Goal: Task Accomplishment & Management: Complete application form

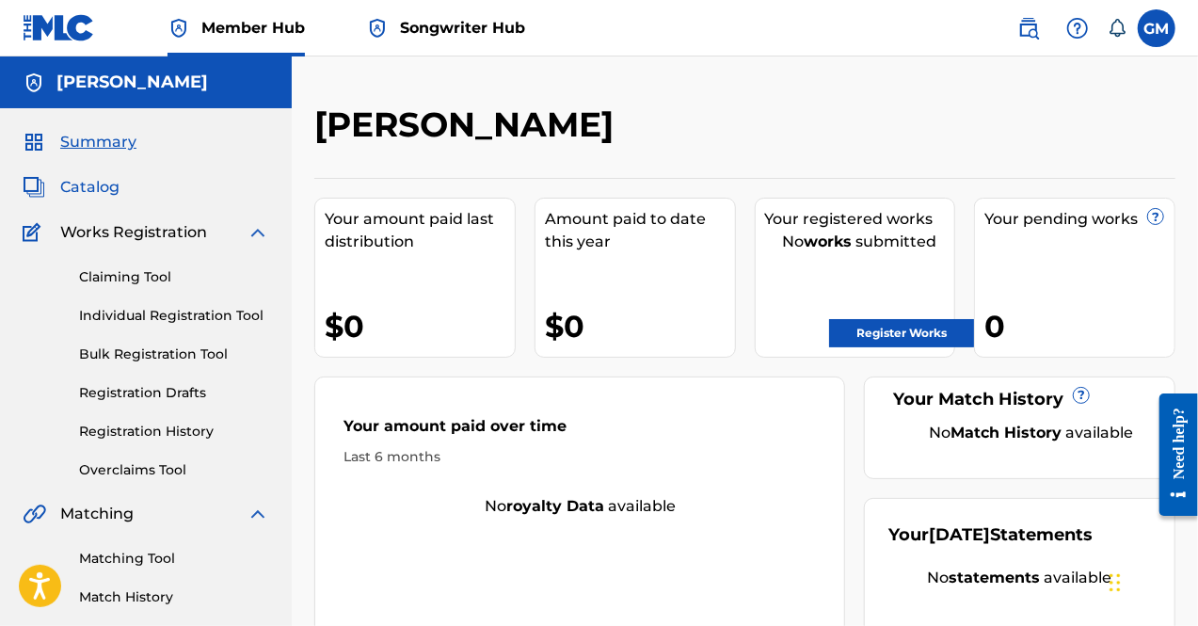
click at [98, 189] on span "Catalog" at bounding box center [89, 187] width 59 height 23
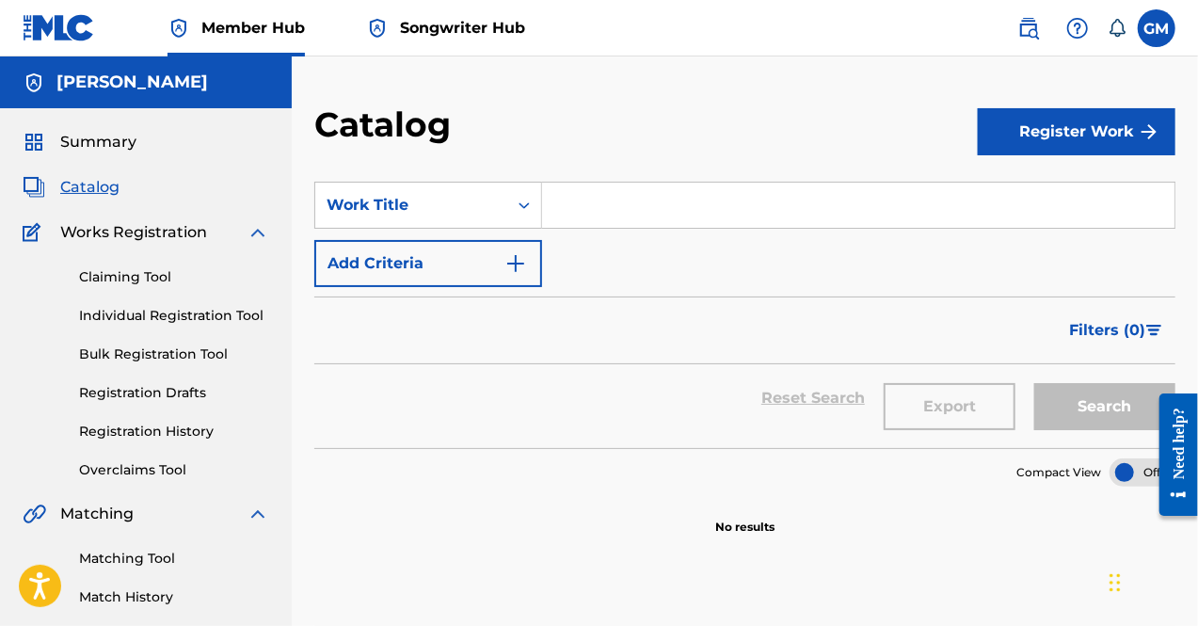
click at [257, 504] on img at bounding box center [258, 514] width 23 height 23
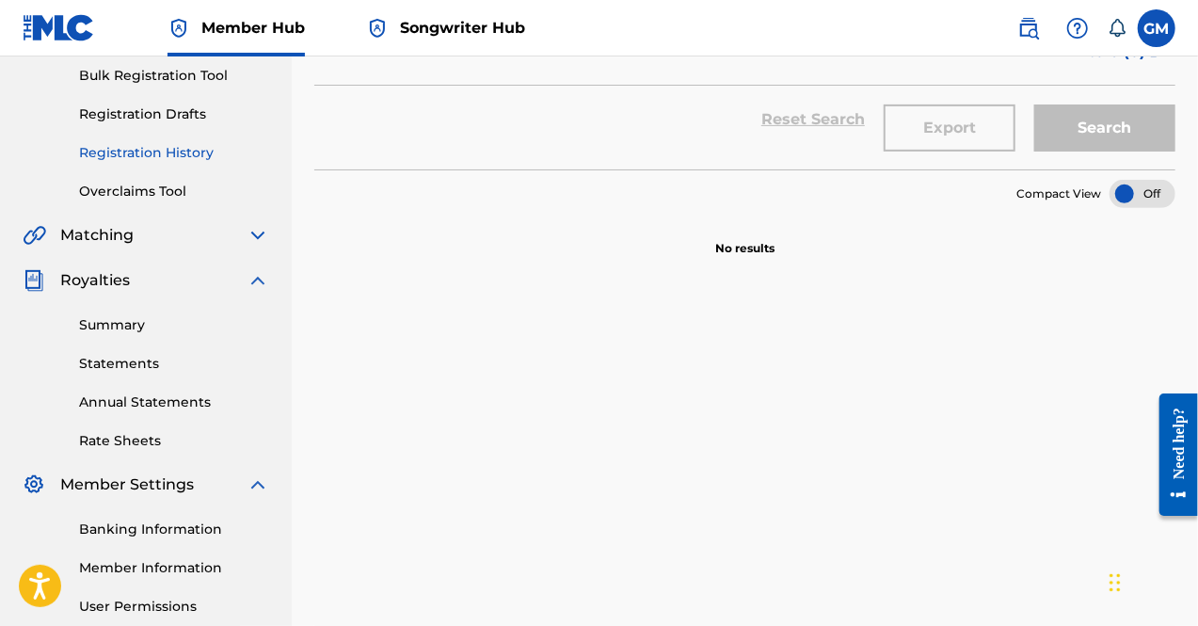
scroll to position [285, 0]
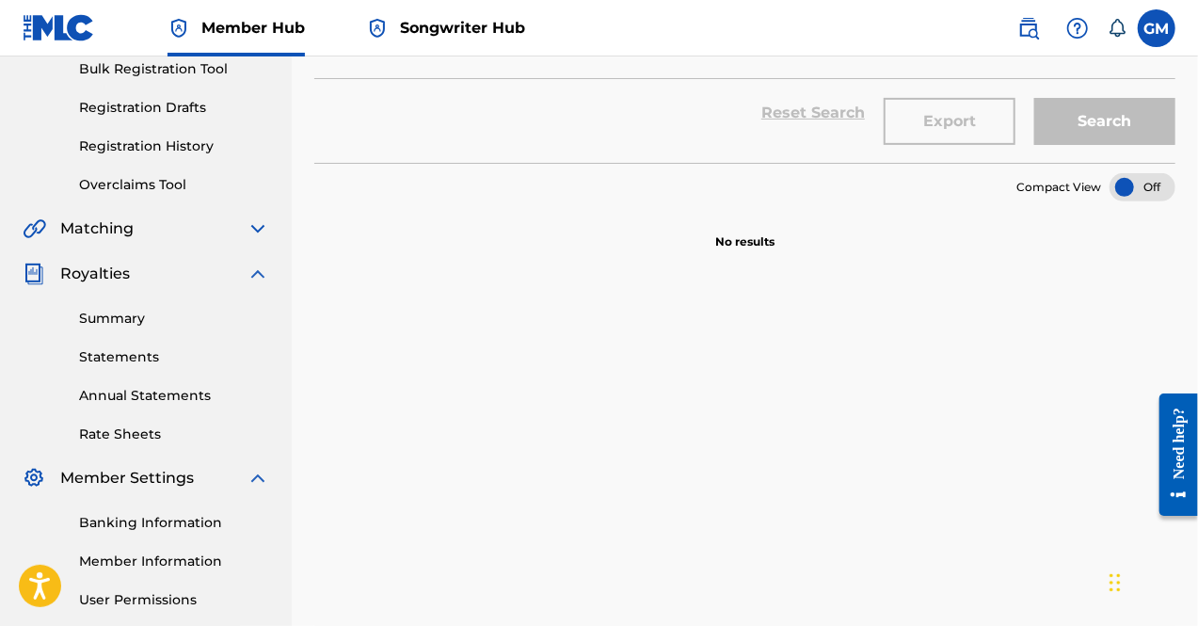
click at [248, 272] on img at bounding box center [258, 274] width 23 height 23
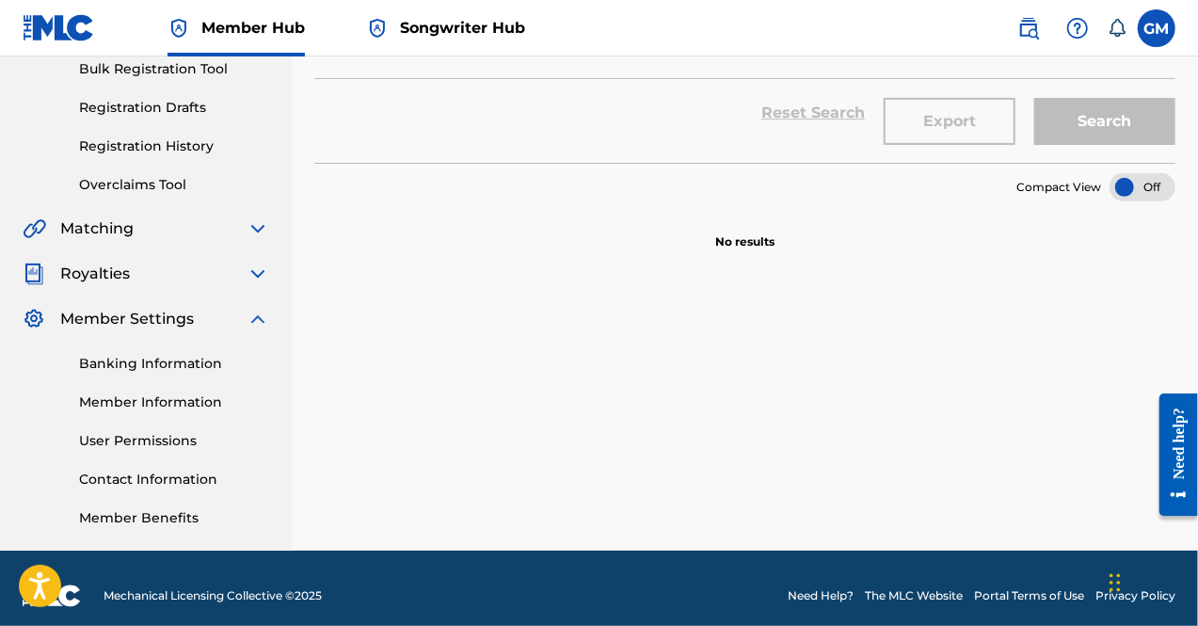
click at [252, 319] on img at bounding box center [258, 319] width 23 height 23
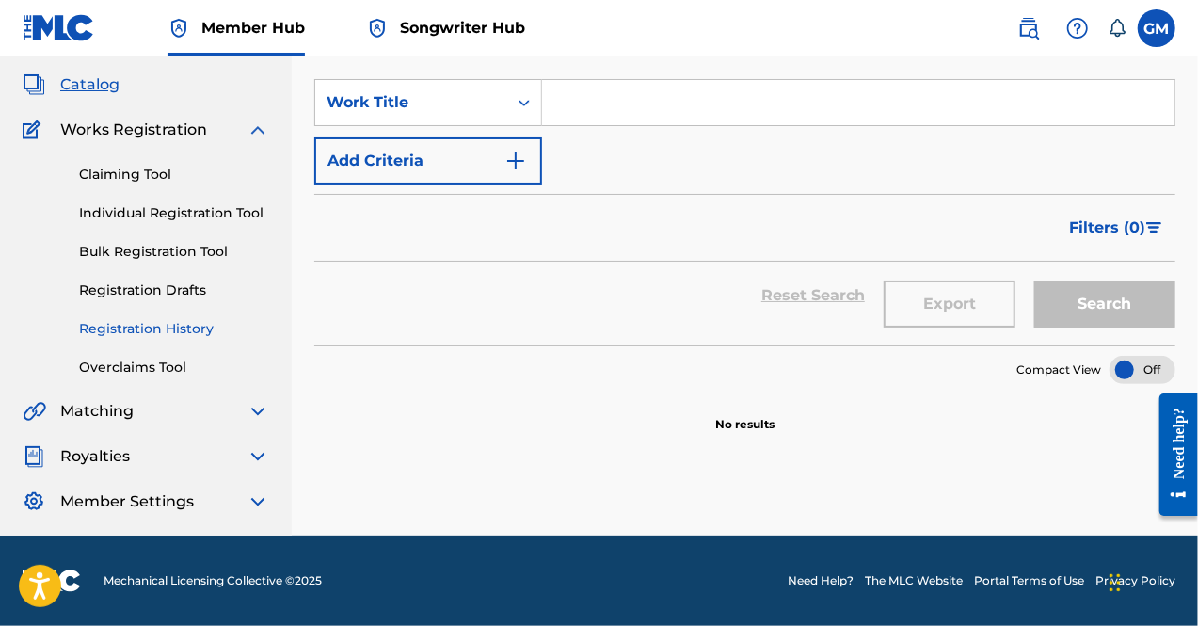
scroll to position [102, 0]
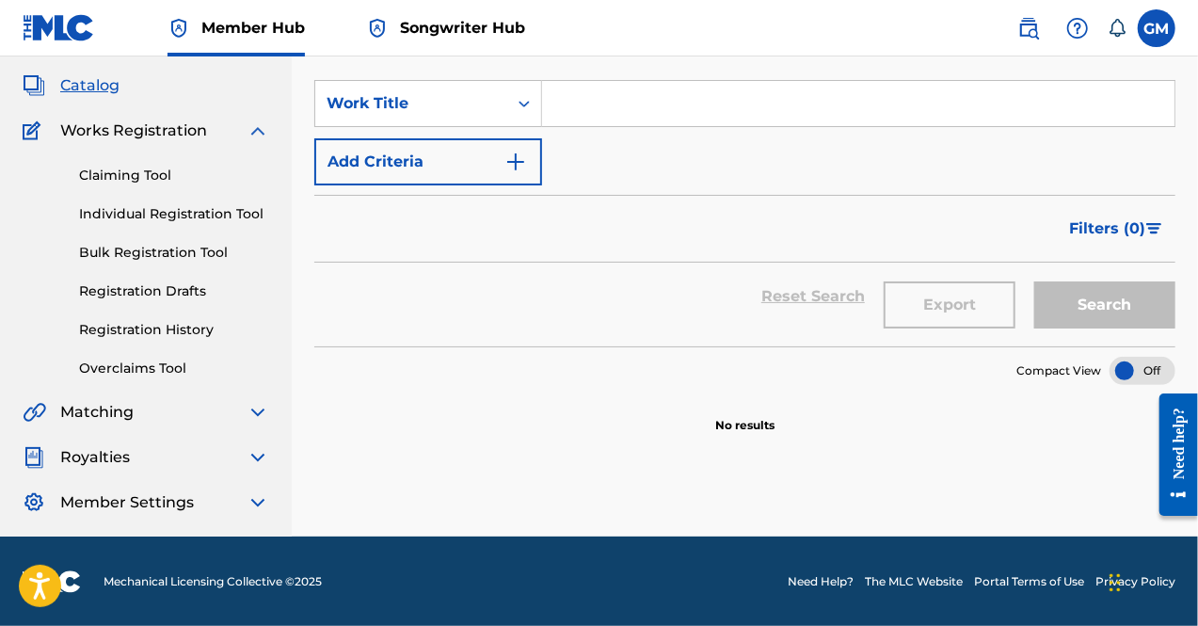
click at [184, 458] on div "Royalties" at bounding box center [146, 457] width 247 height 23
click at [254, 502] on img at bounding box center [258, 502] width 23 height 23
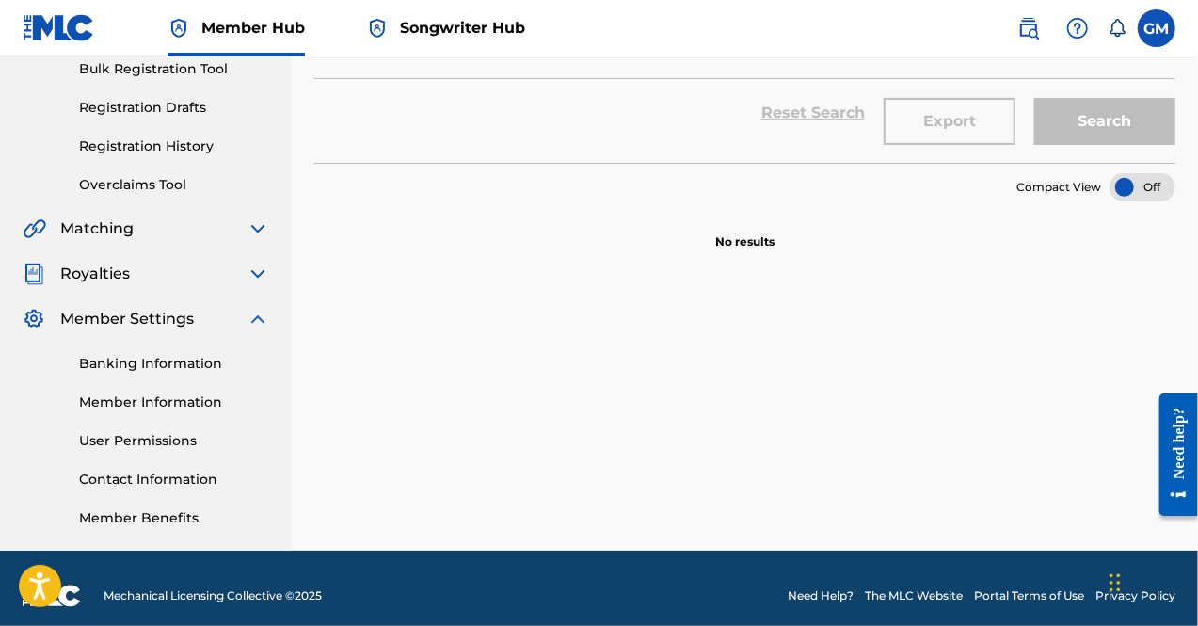
scroll to position [299, 0]
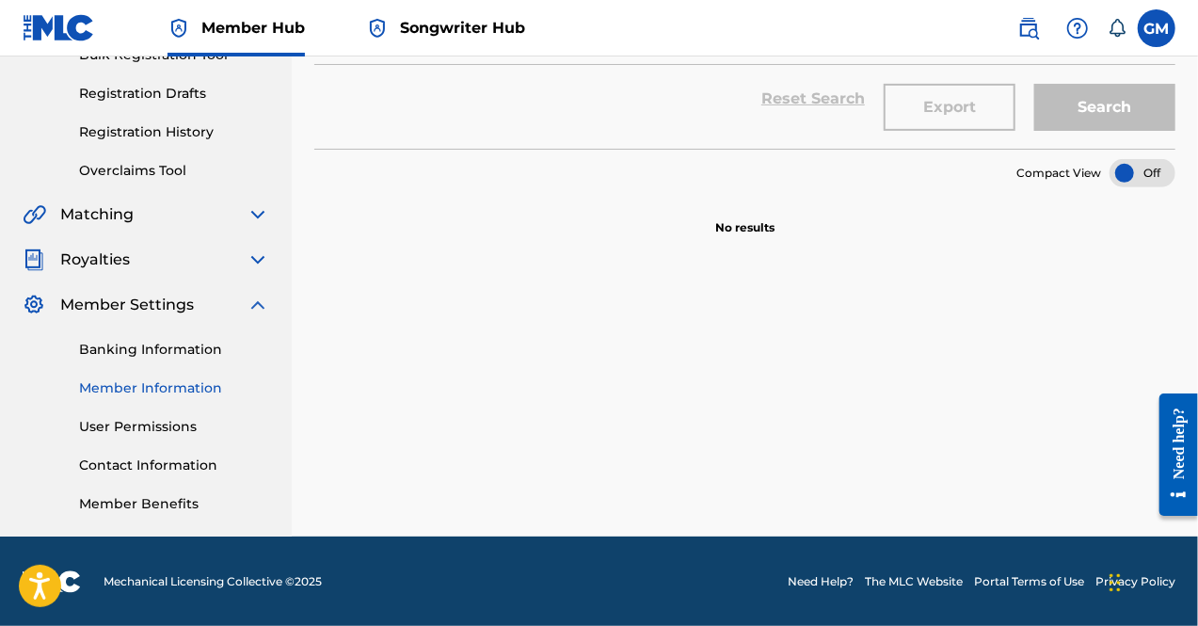
click at [183, 380] on link "Member Information" at bounding box center [174, 388] width 190 height 20
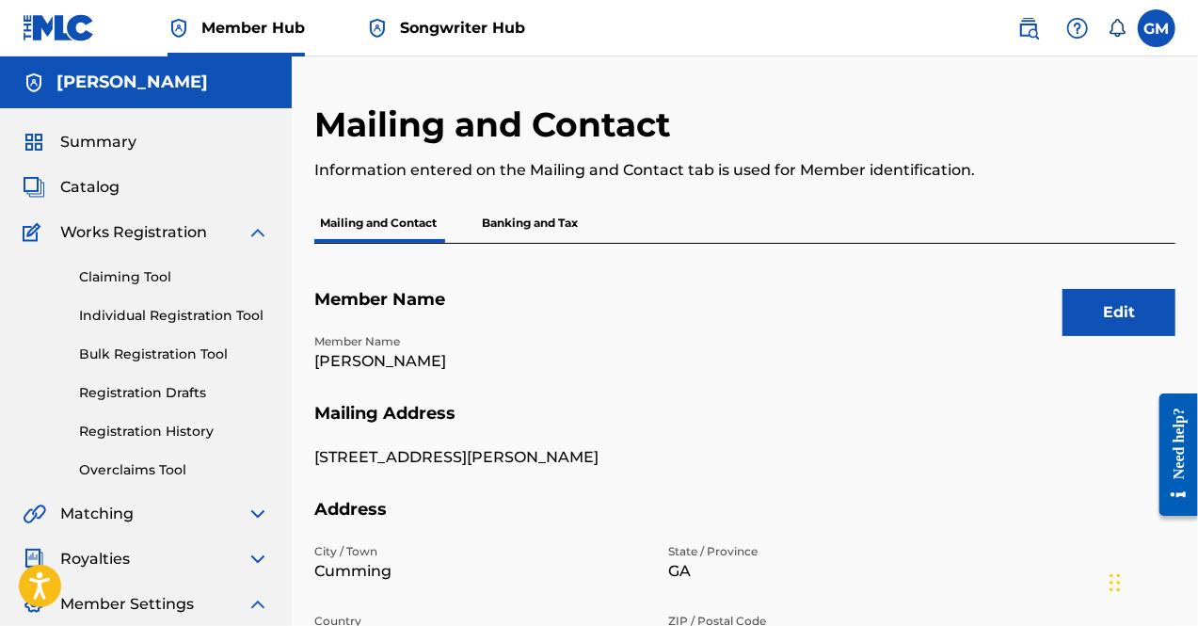
scroll to position [14, 0]
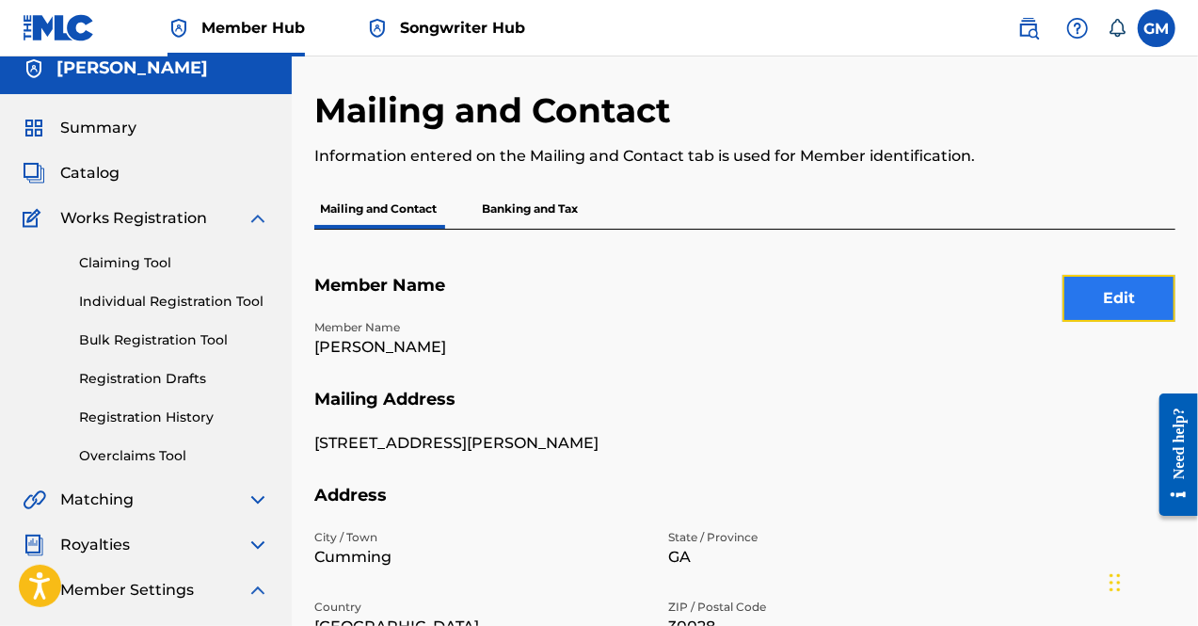
click at [1101, 290] on button "Edit" at bounding box center [1119, 298] width 113 height 47
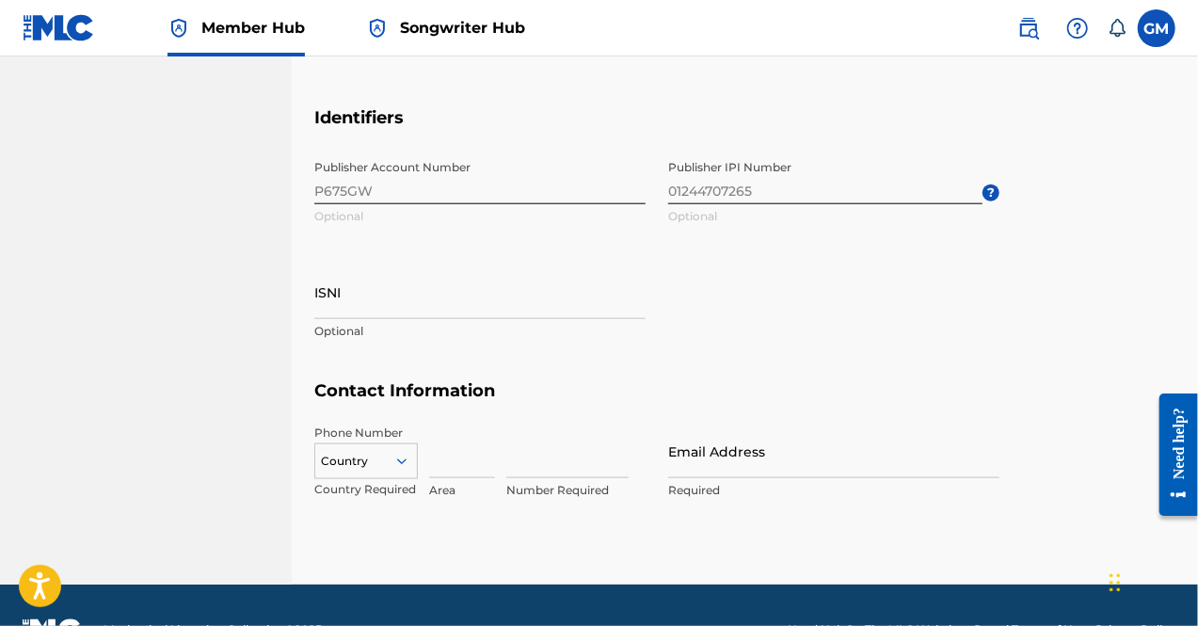
scroll to position [962, 0]
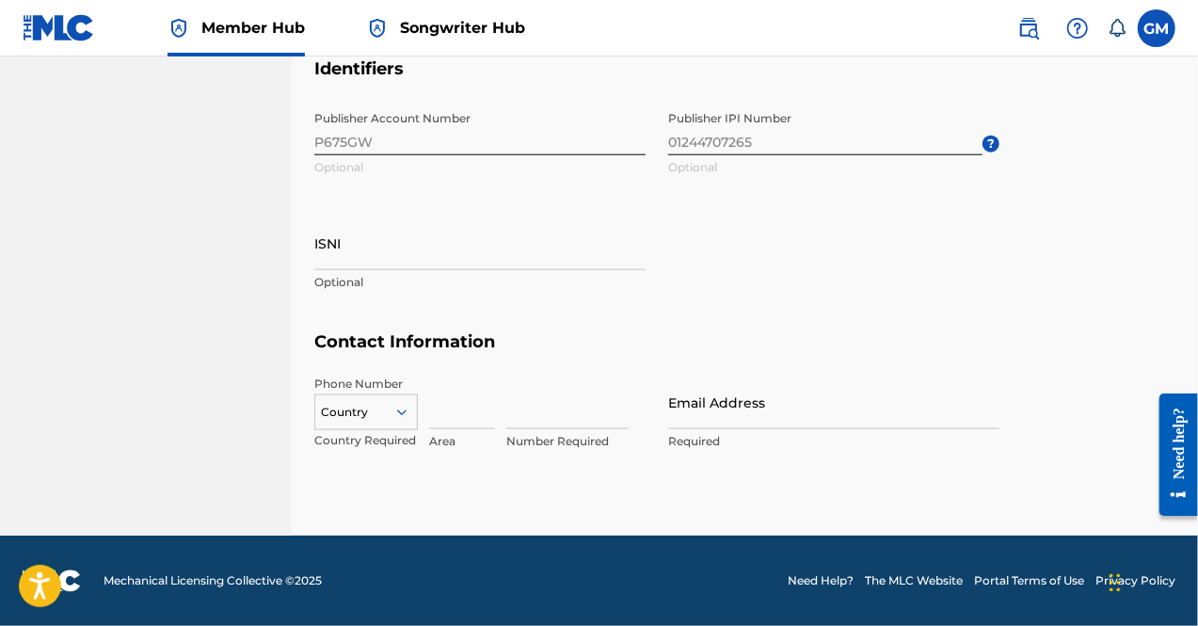
click at [390, 405] on div "Country" at bounding box center [366, 408] width 104 height 28
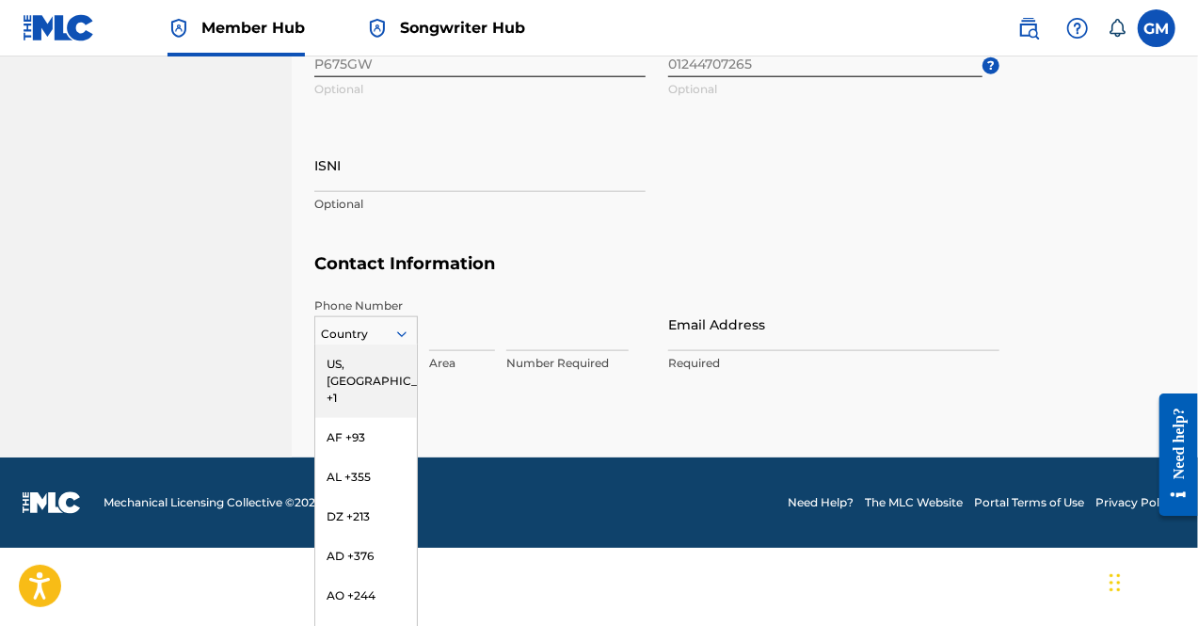
click at [373, 359] on div "US, CA +1" at bounding box center [366, 381] width 102 height 73
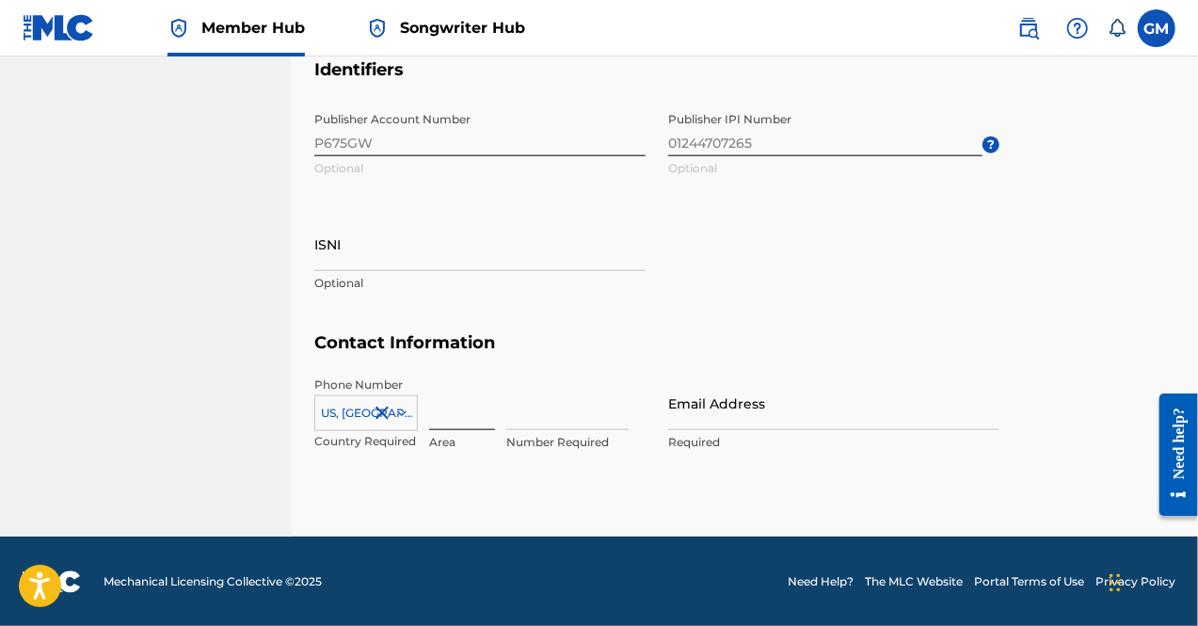
click at [472, 414] on input at bounding box center [462, 404] width 66 height 54
type input "678"
click at [547, 420] on input at bounding box center [567, 404] width 122 height 54
type input "6951153"
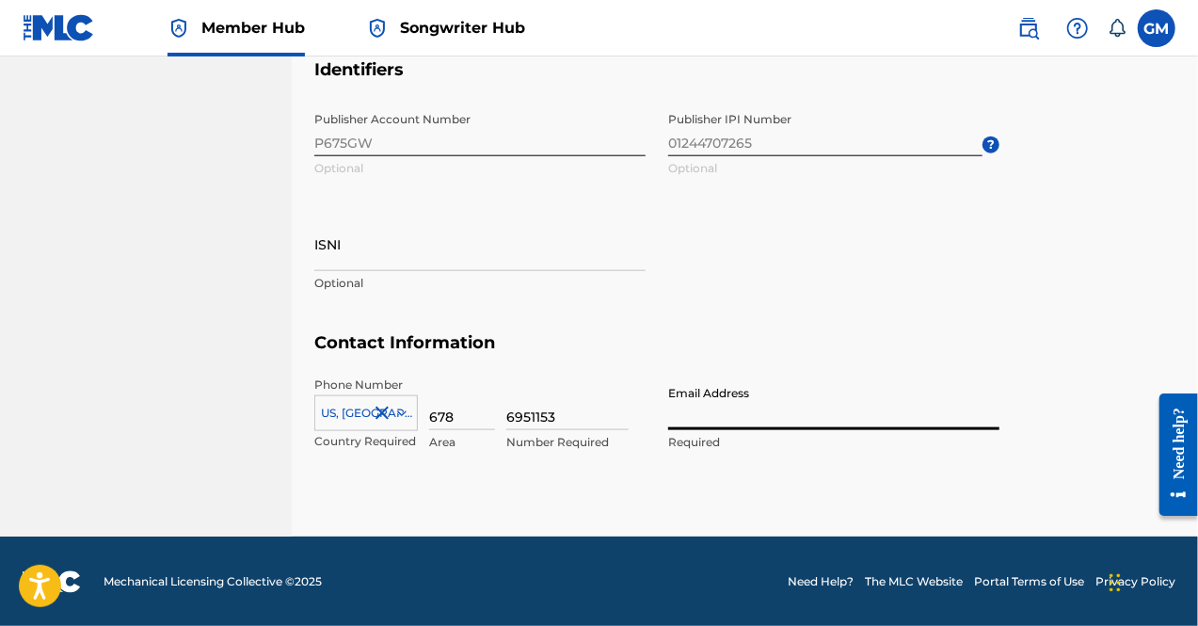
click at [693, 425] on input "Email Address" at bounding box center [833, 404] width 331 height 54
type input "twogeeb@gmail.com"
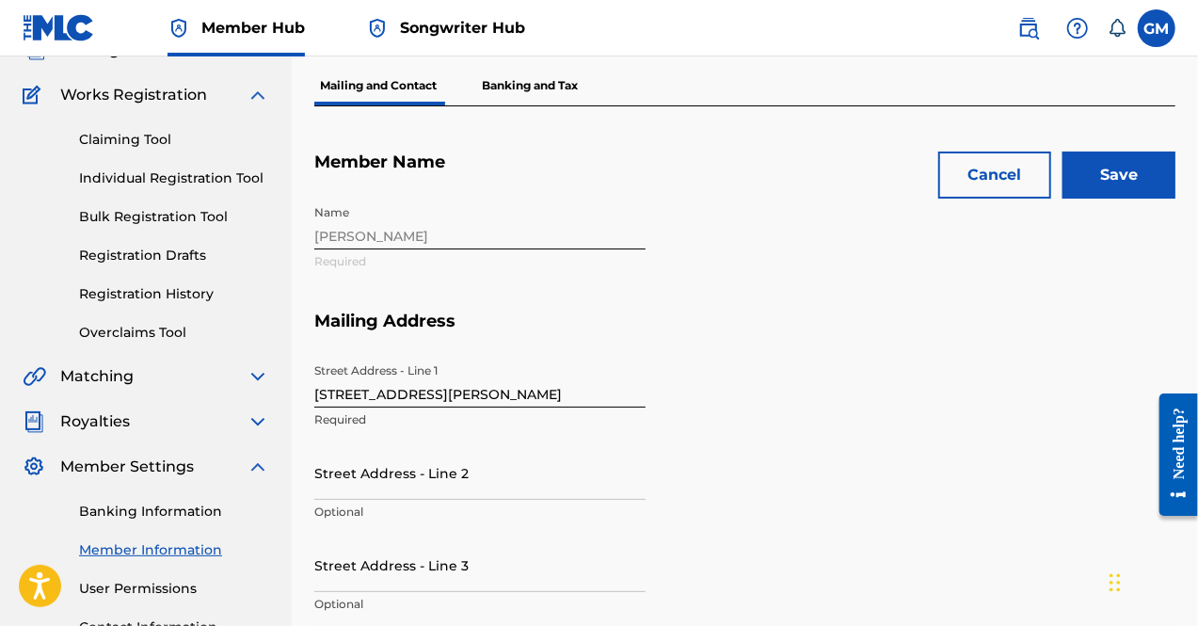
scroll to position [0, 0]
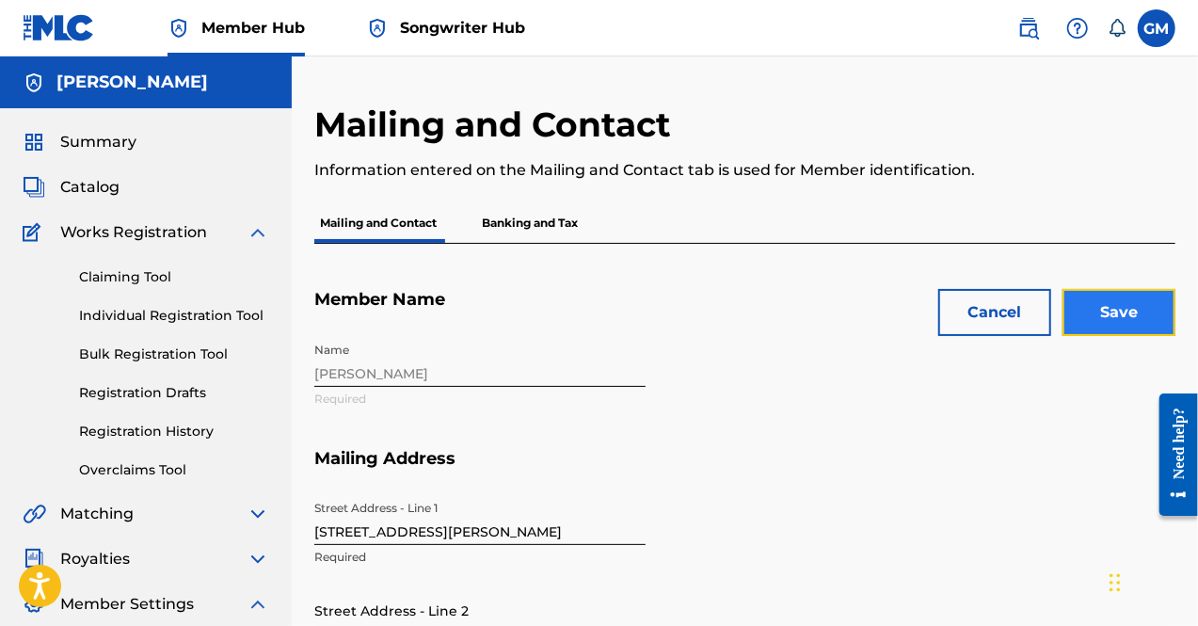
click at [1108, 319] on input "Save" at bounding box center [1119, 312] width 113 height 47
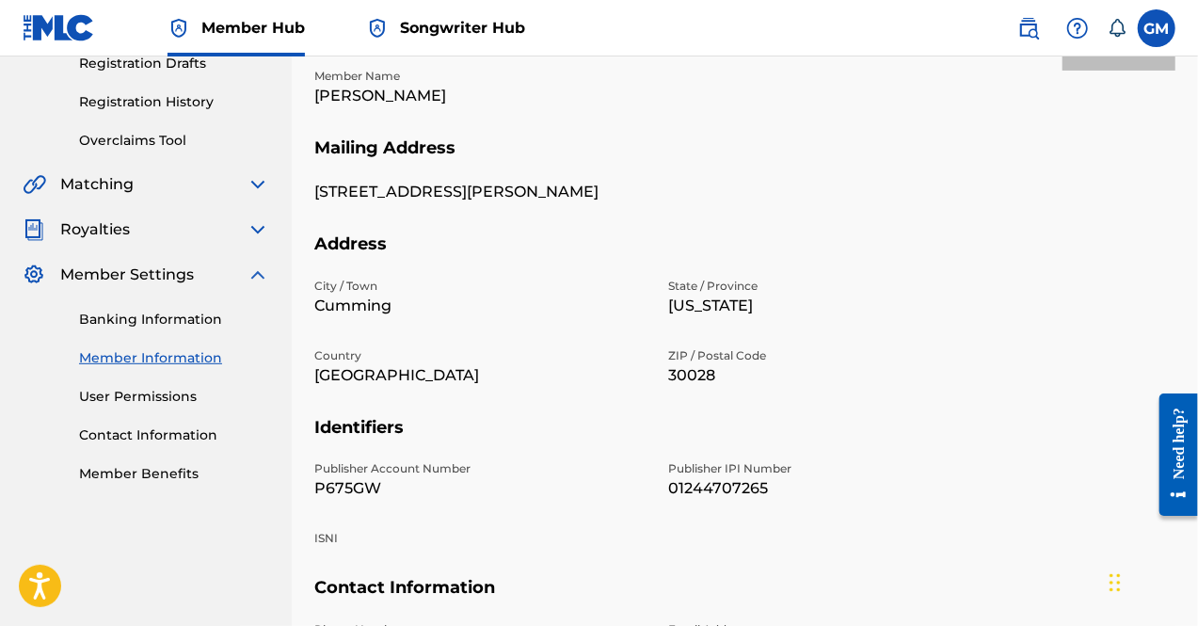
scroll to position [333, 0]
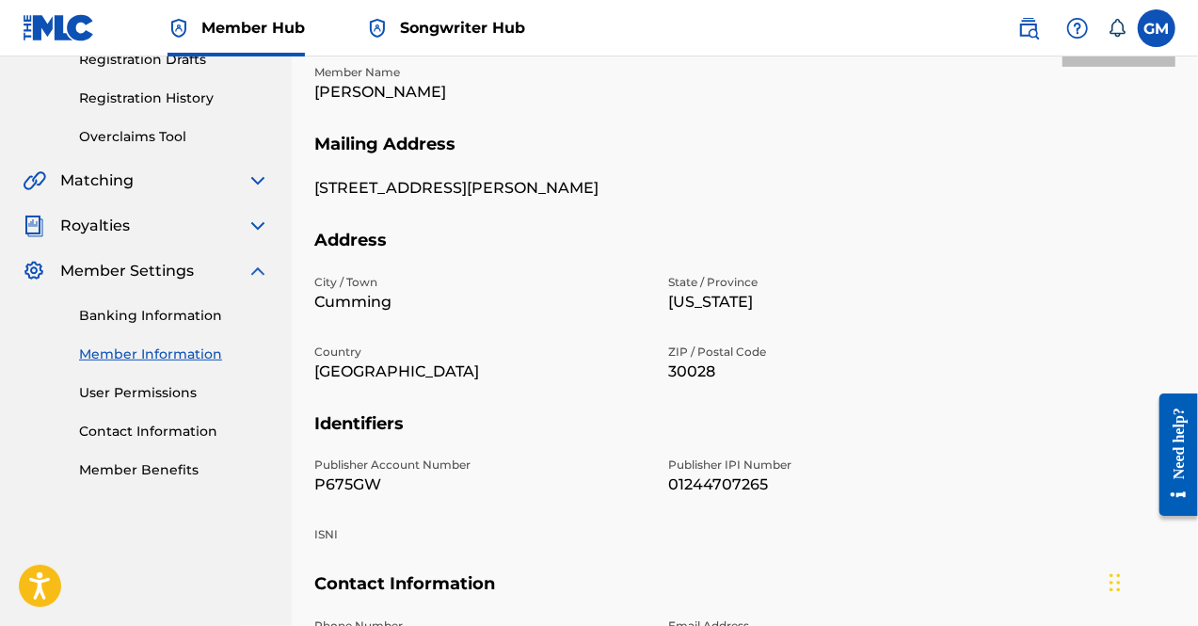
click at [170, 329] on div "Banking Information Member Information User Permissions Contact Information Mem…" at bounding box center [146, 381] width 247 height 198
click at [170, 321] on link "Banking Information" at bounding box center [174, 316] width 190 height 20
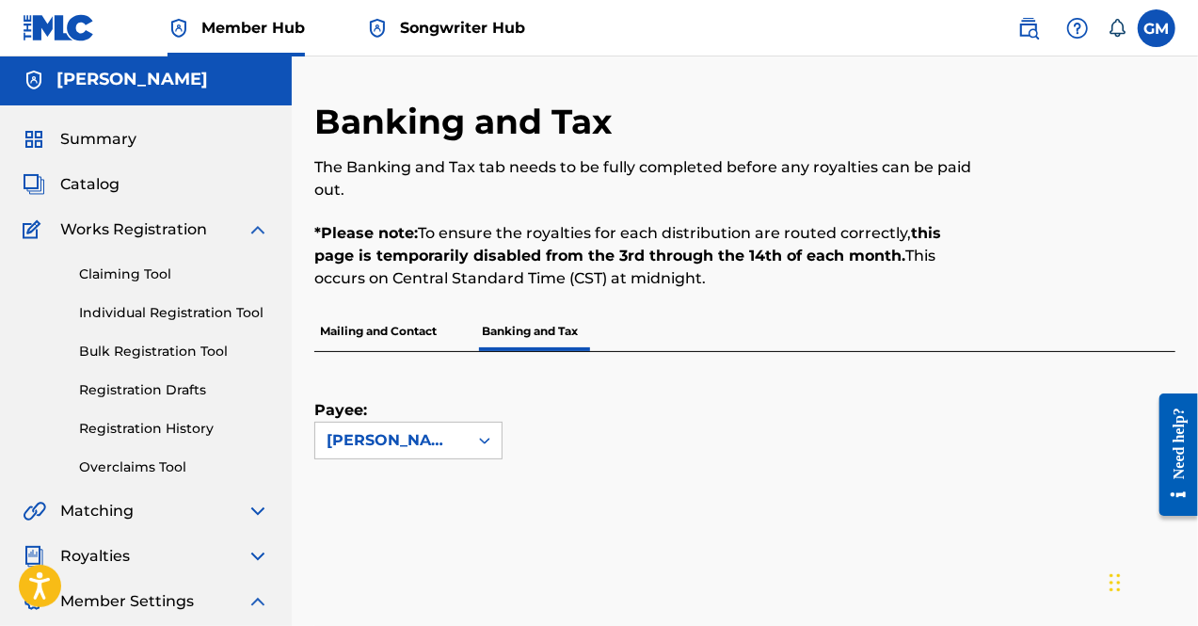
scroll to position [299, 0]
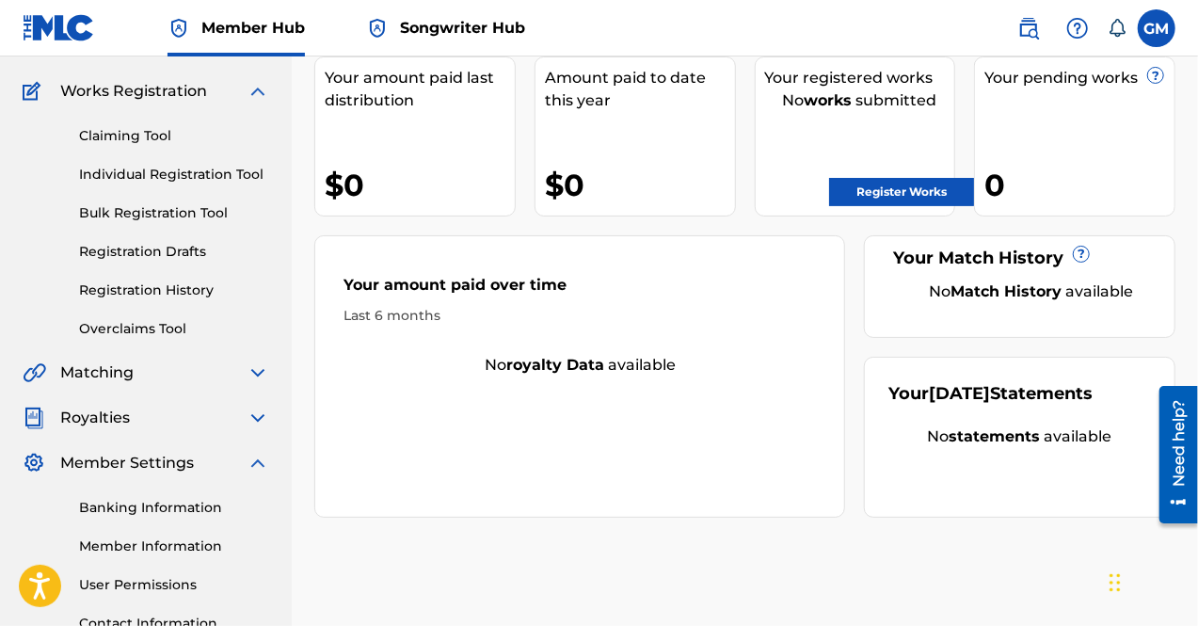
scroll to position [177, 0]
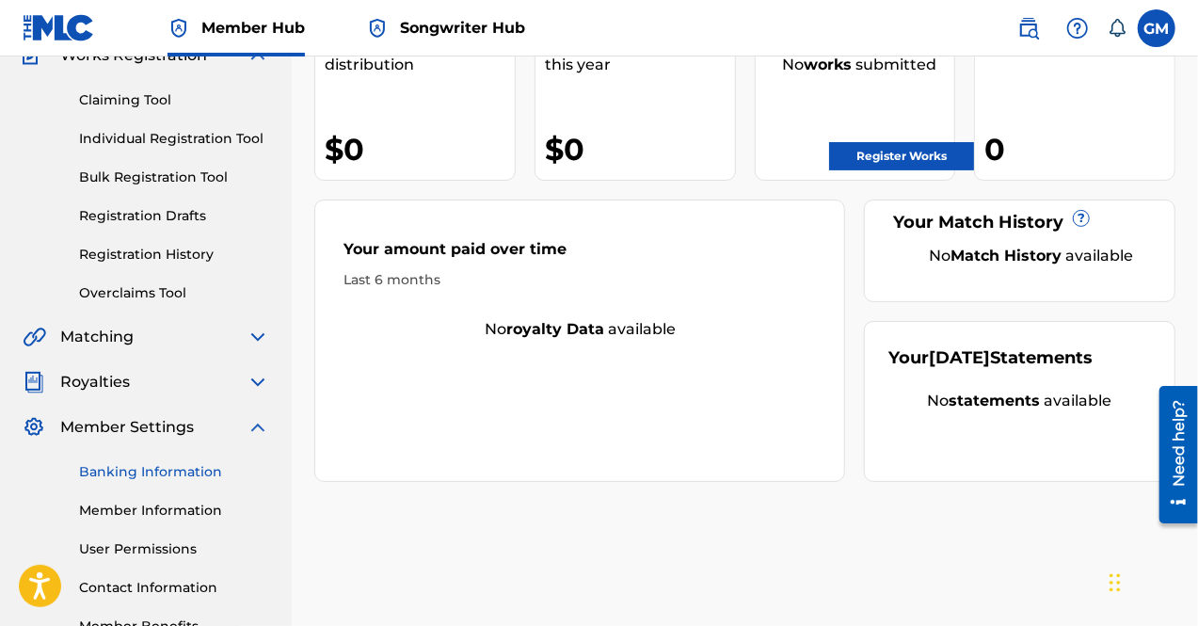
click at [183, 468] on link "Banking Information" at bounding box center [174, 472] width 190 height 20
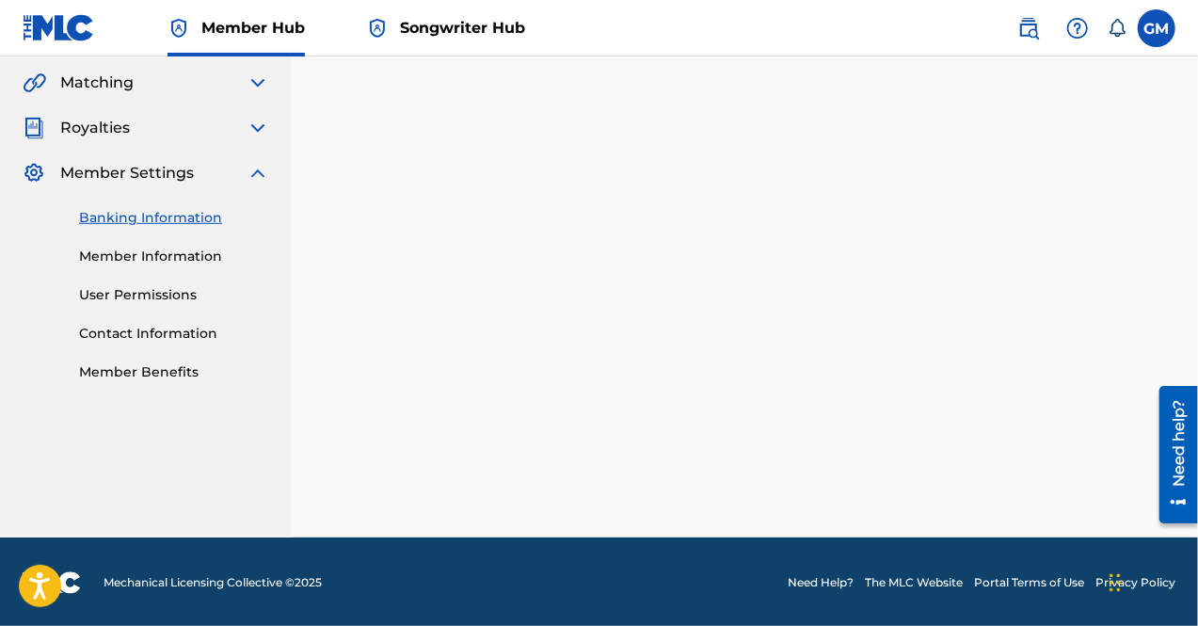
scroll to position [506, 0]
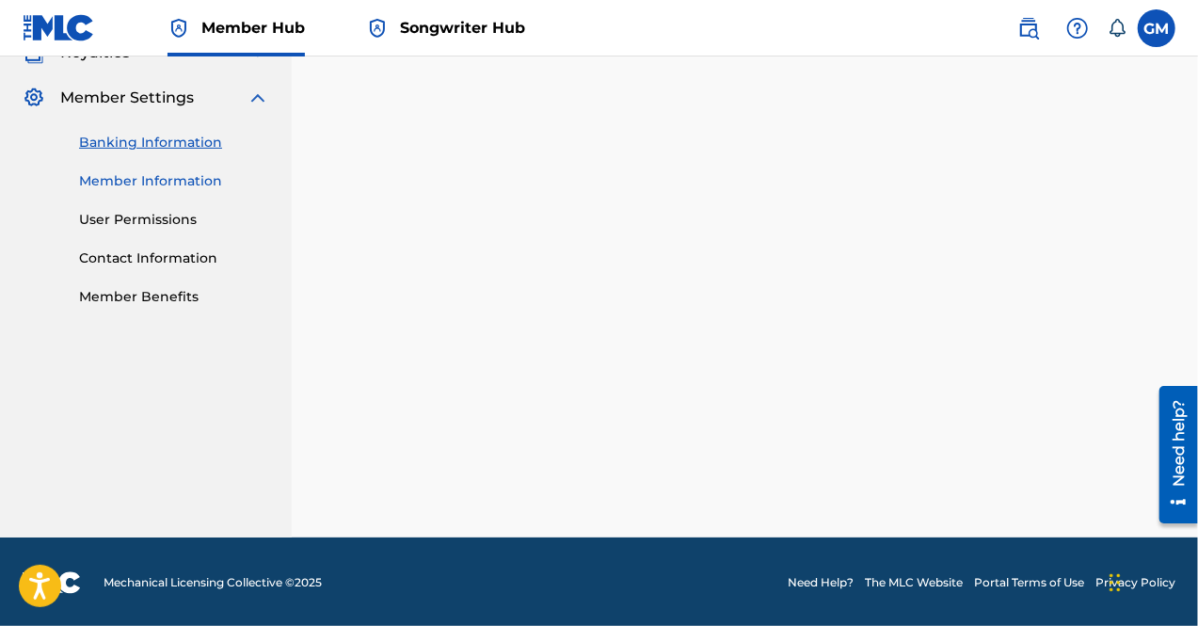
click at [187, 187] on link "Member Information" at bounding box center [174, 181] width 190 height 20
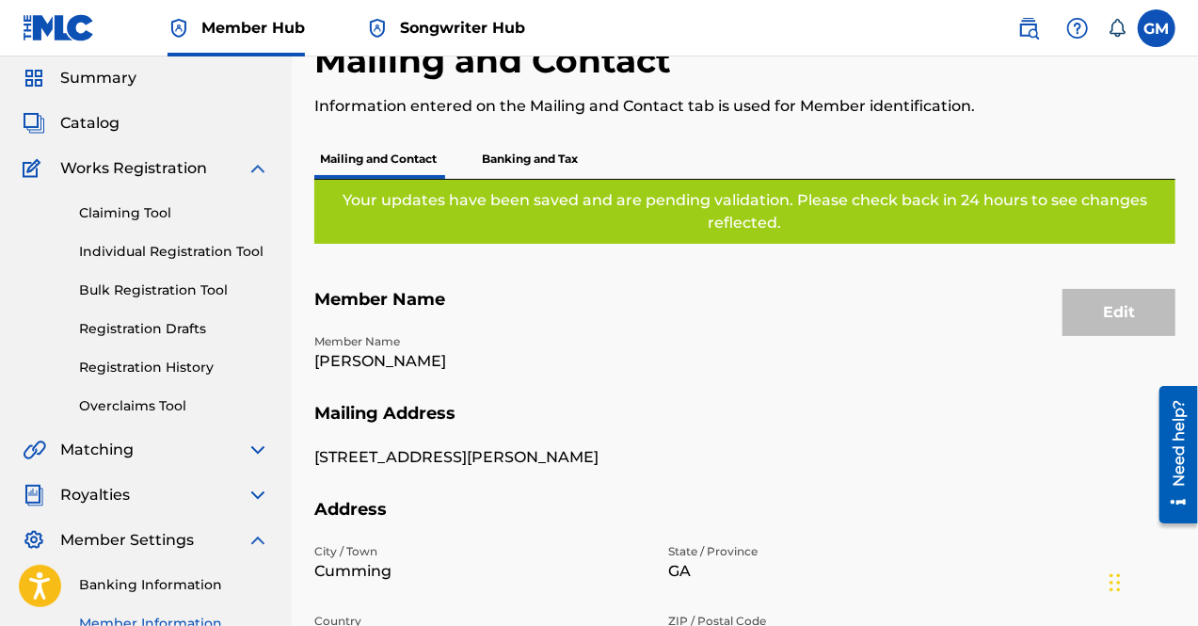
scroll to position [65, 0]
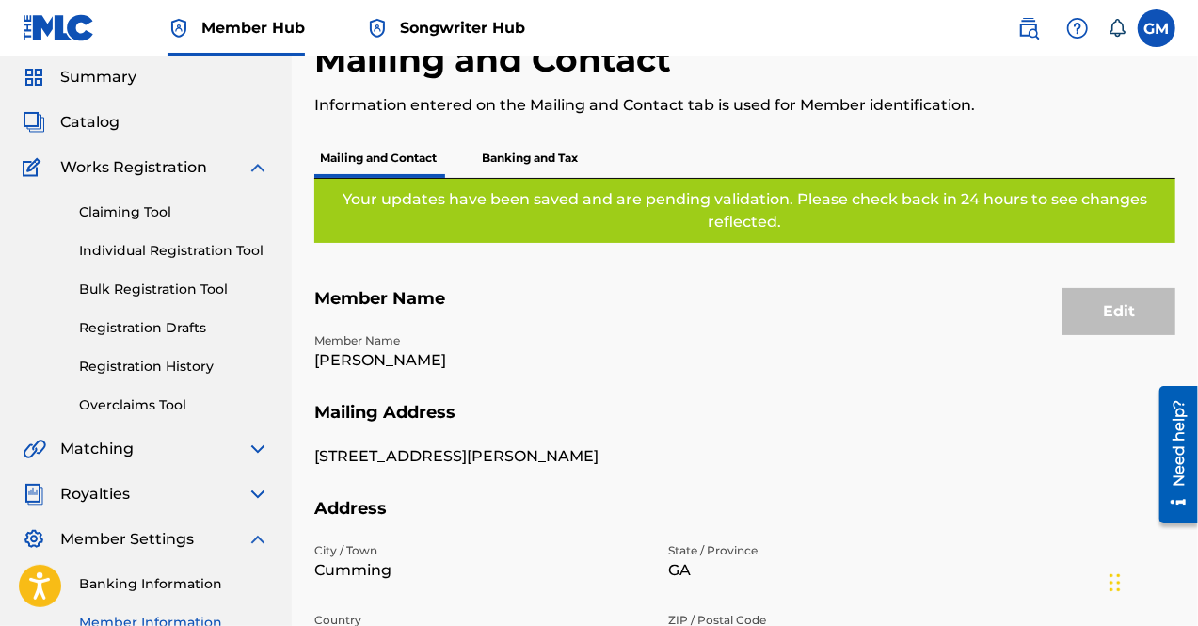
click at [521, 177] on p "Banking and Tax" at bounding box center [529, 158] width 107 height 40
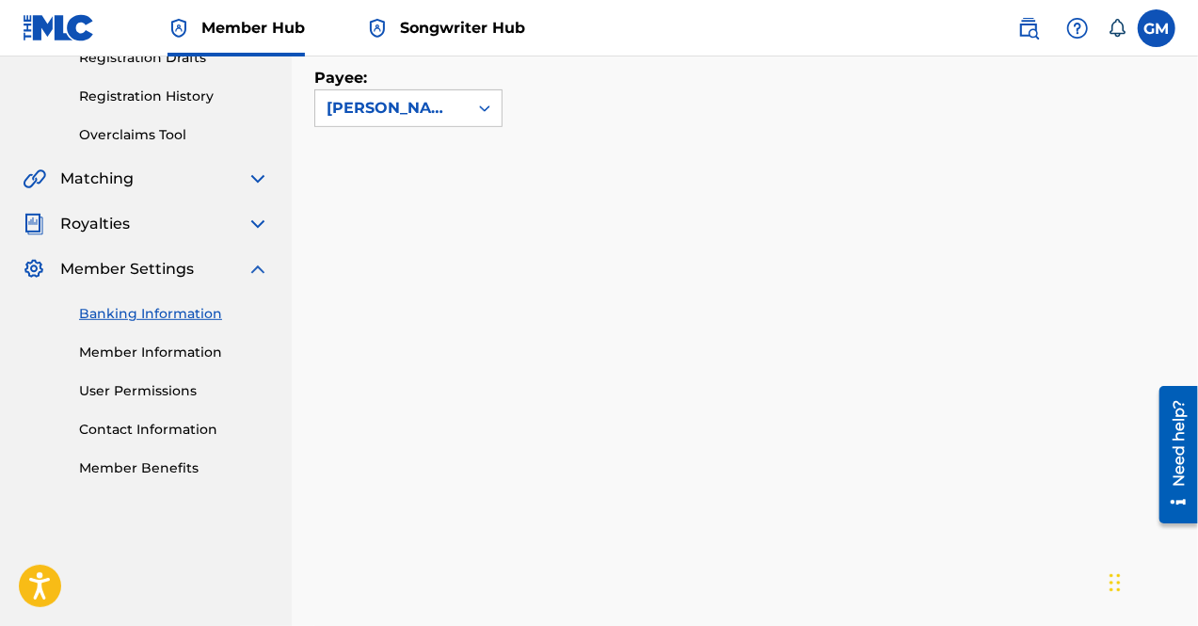
scroll to position [341, 0]
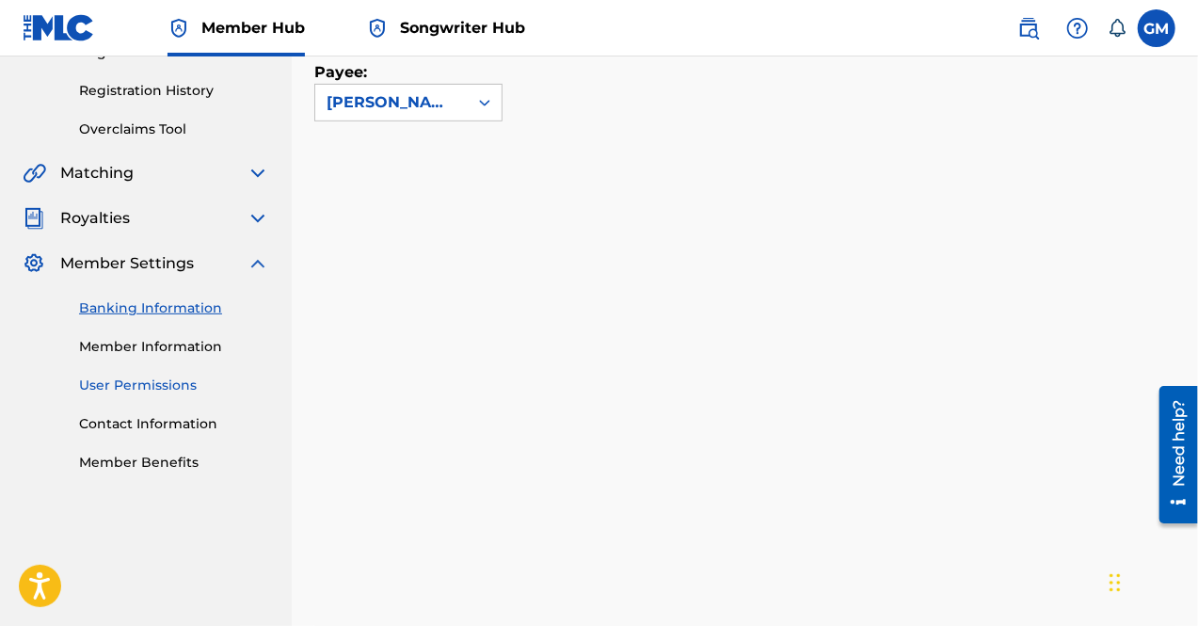
click at [156, 385] on link "User Permissions" at bounding box center [174, 386] width 190 height 20
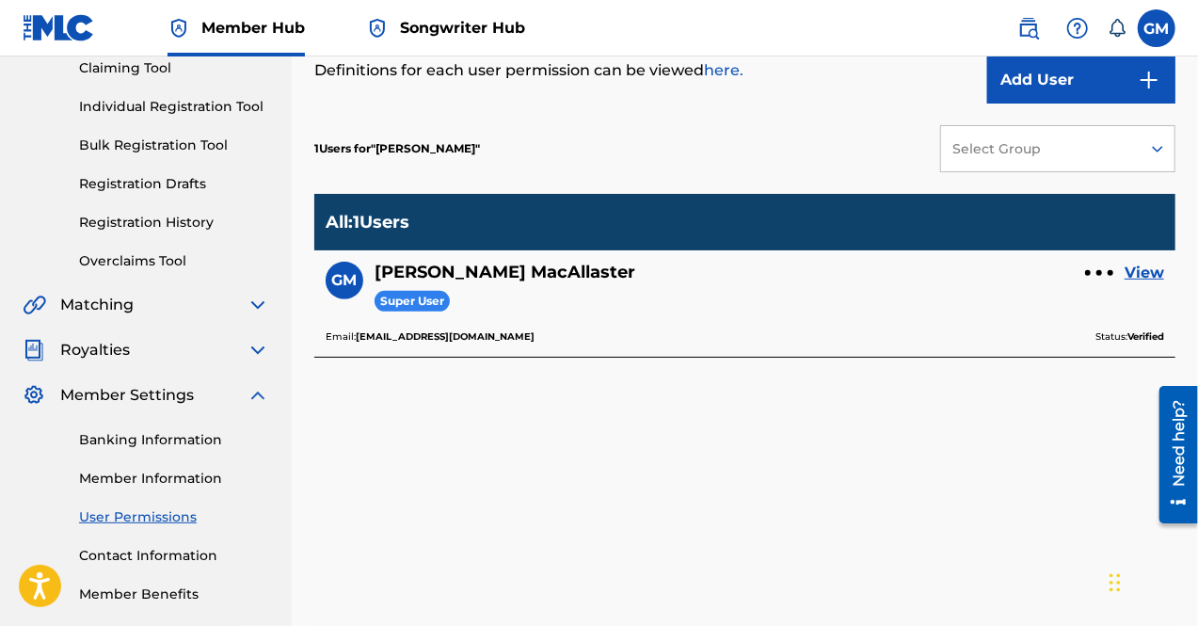
scroll to position [219, 0]
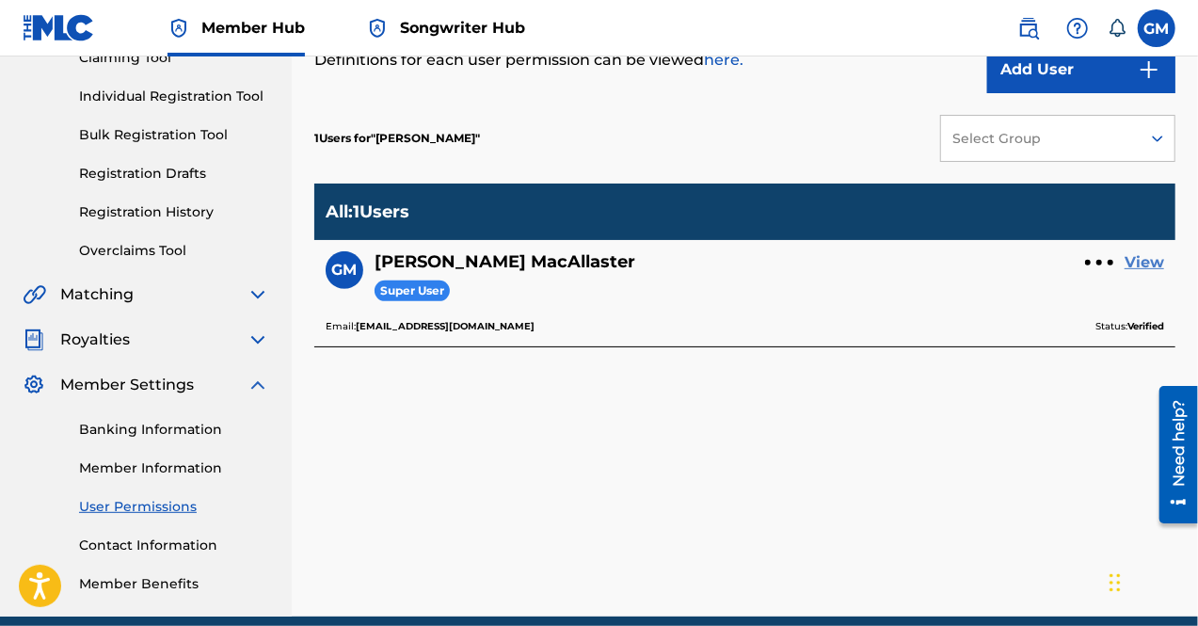
click at [1132, 261] on link "View" at bounding box center [1145, 262] width 40 height 23
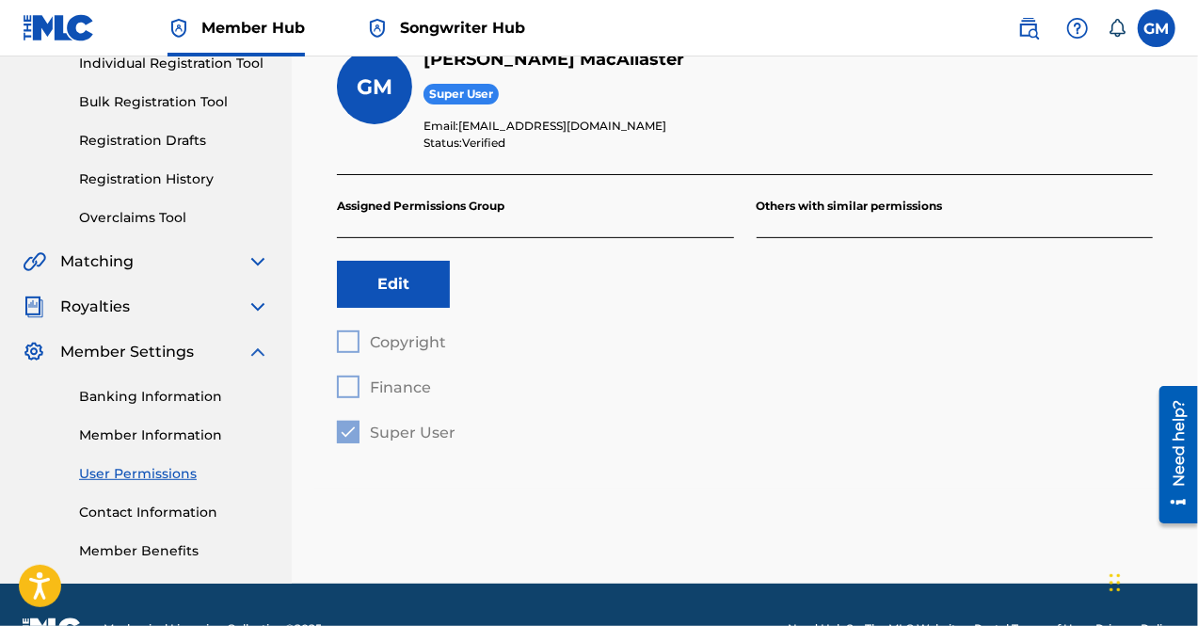
scroll to position [289, 0]
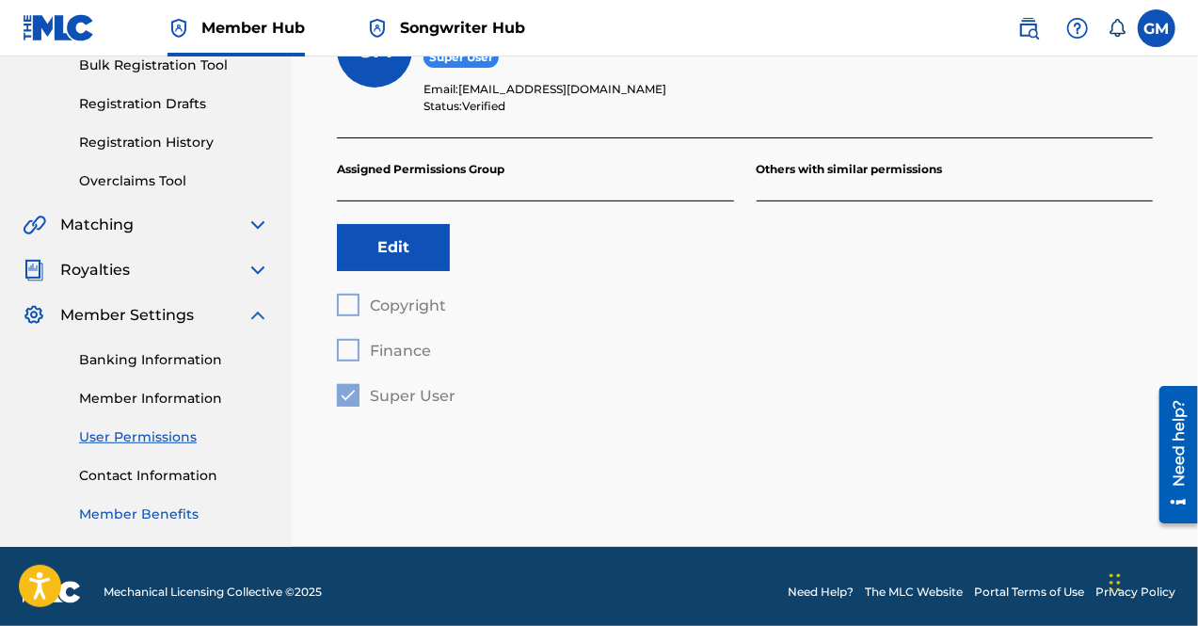
click at [149, 511] on link "Member Benefits" at bounding box center [174, 515] width 190 height 20
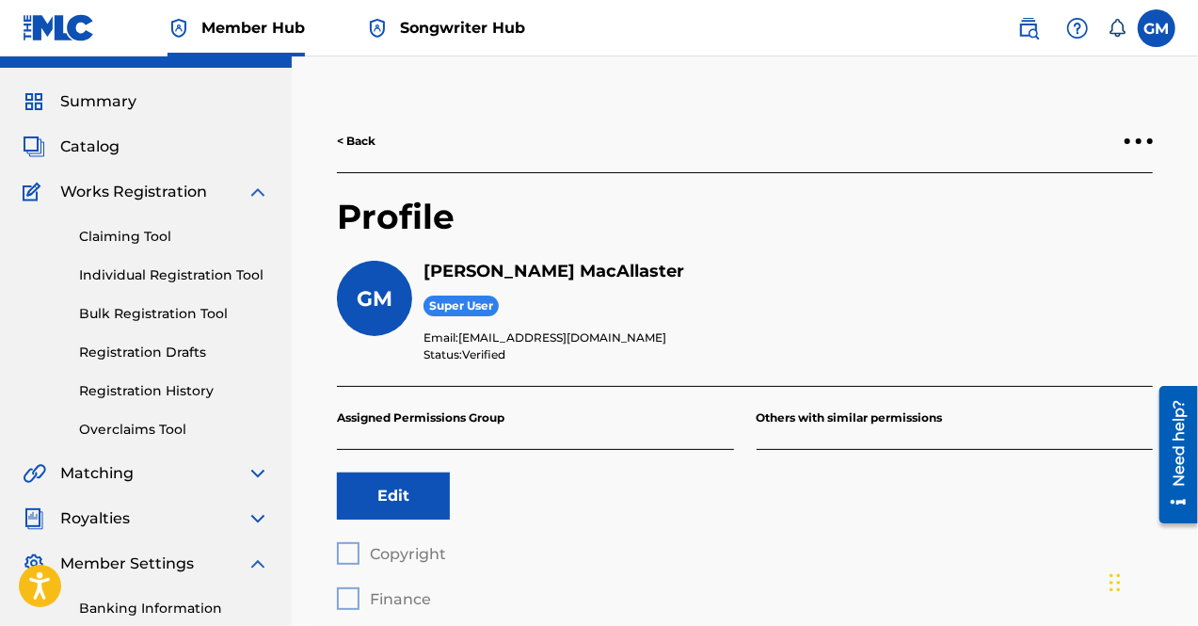
scroll to position [31, 0]
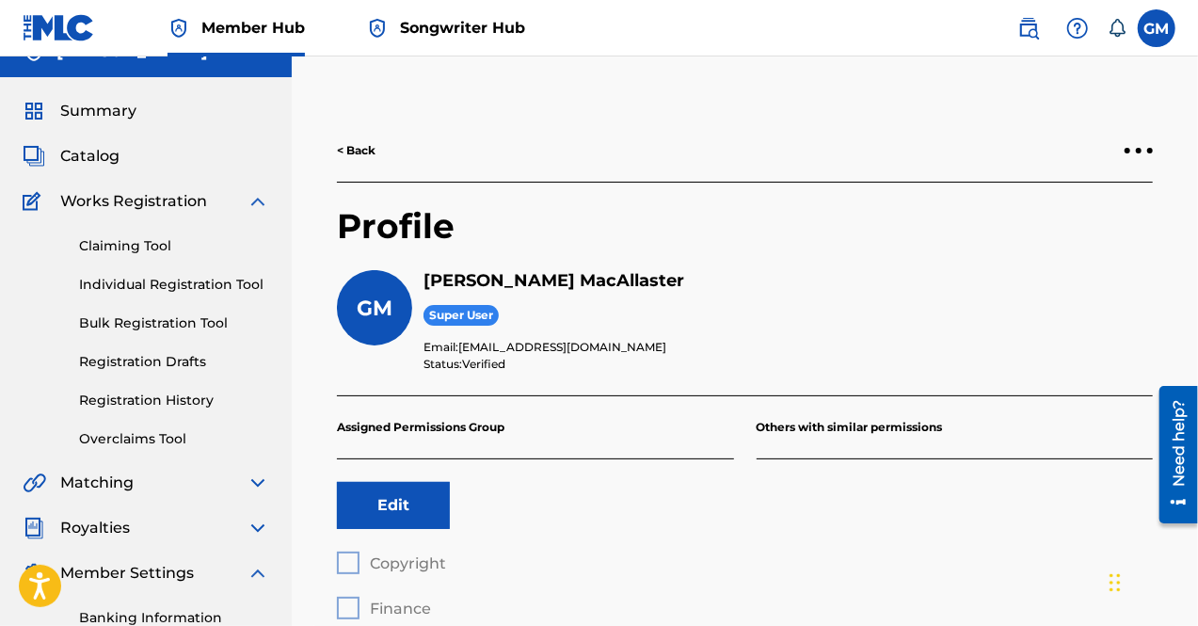
click at [166, 204] on span "Works Registration" at bounding box center [133, 201] width 147 height 23
click at [267, 202] on img at bounding box center [258, 201] width 23 height 23
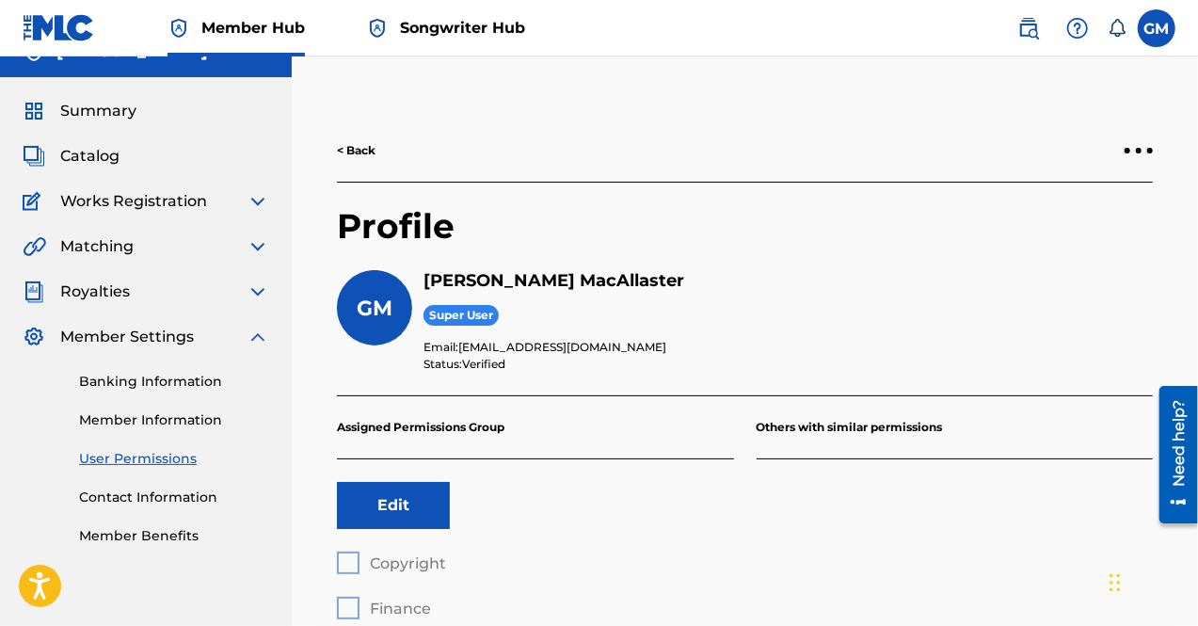
click at [257, 338] on img at bounding box center [258, 337] width 23 height 23
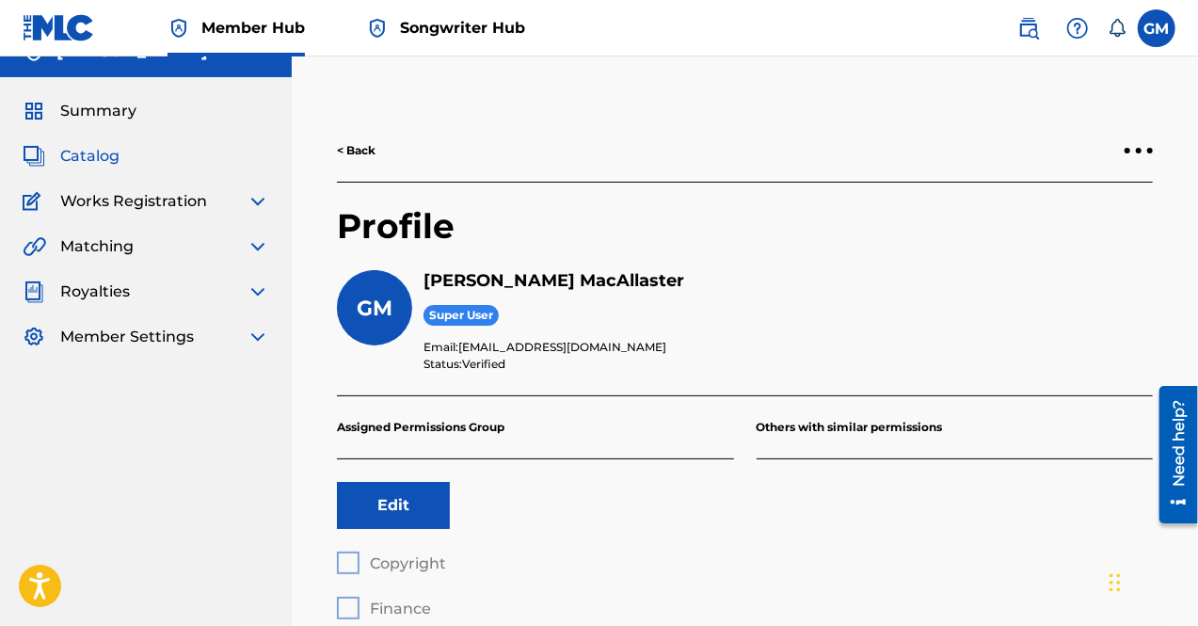
click at [82, 154] on span "Catalog" at bounding box center [89, 156] width 59 height 23
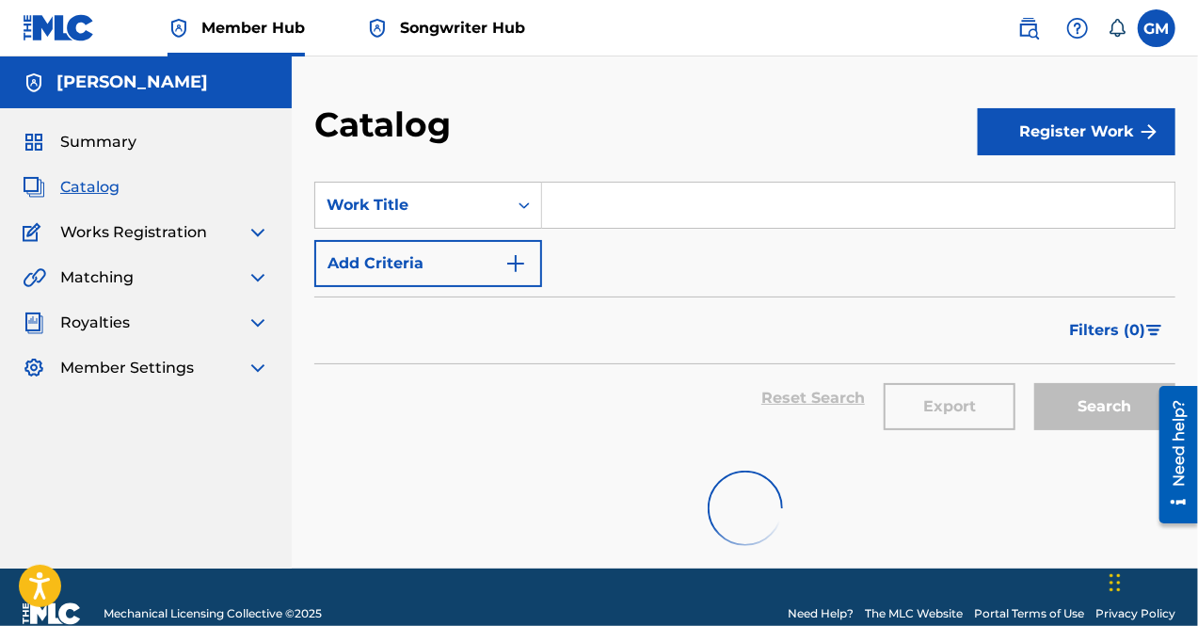
click at [478, 28] on span "Songwriter Hub" at bounding box center [462, 28] width 125 height 22
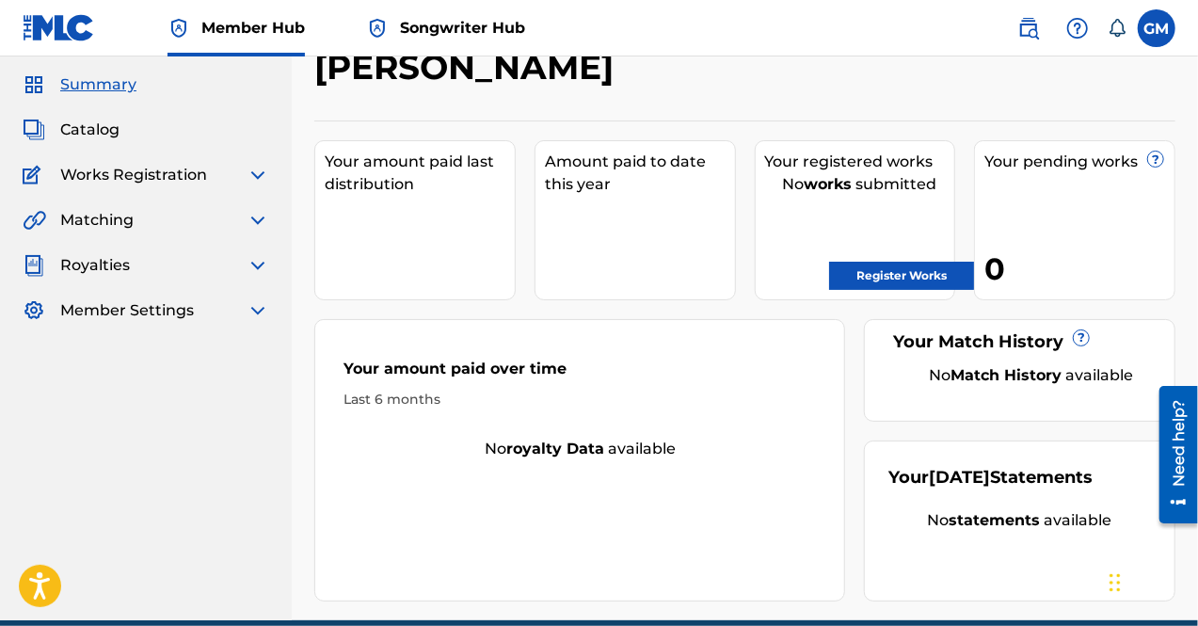
scroll to position [62, 0]
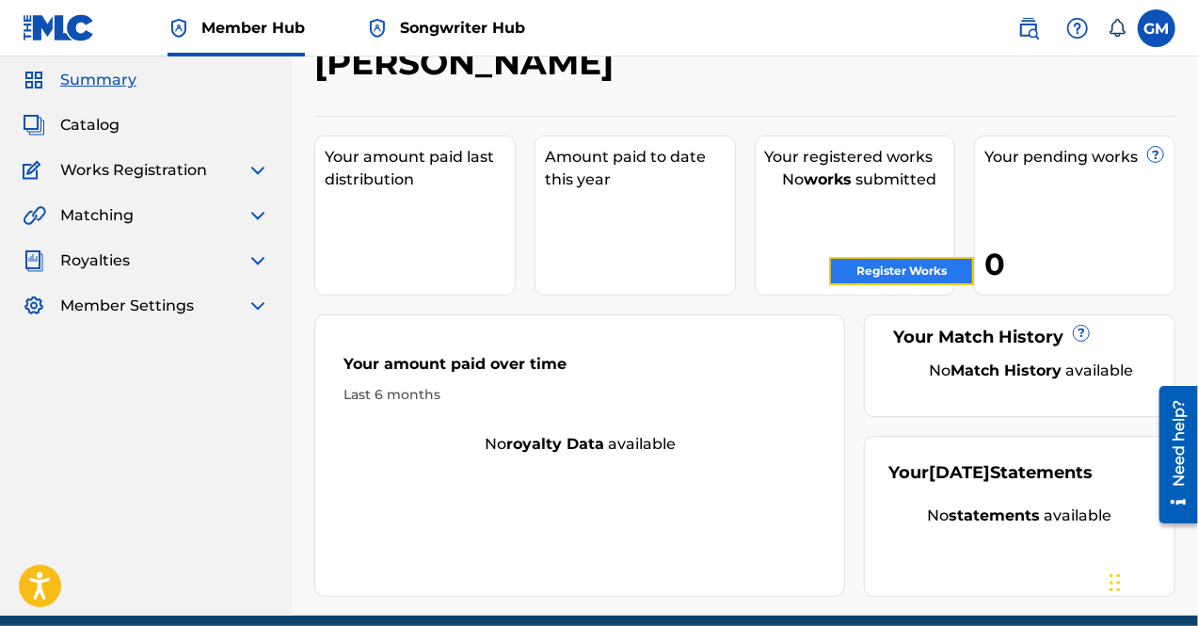
click at [884, 271] on link "Register Works" at bounding box center [901, 271] width 145 height 28
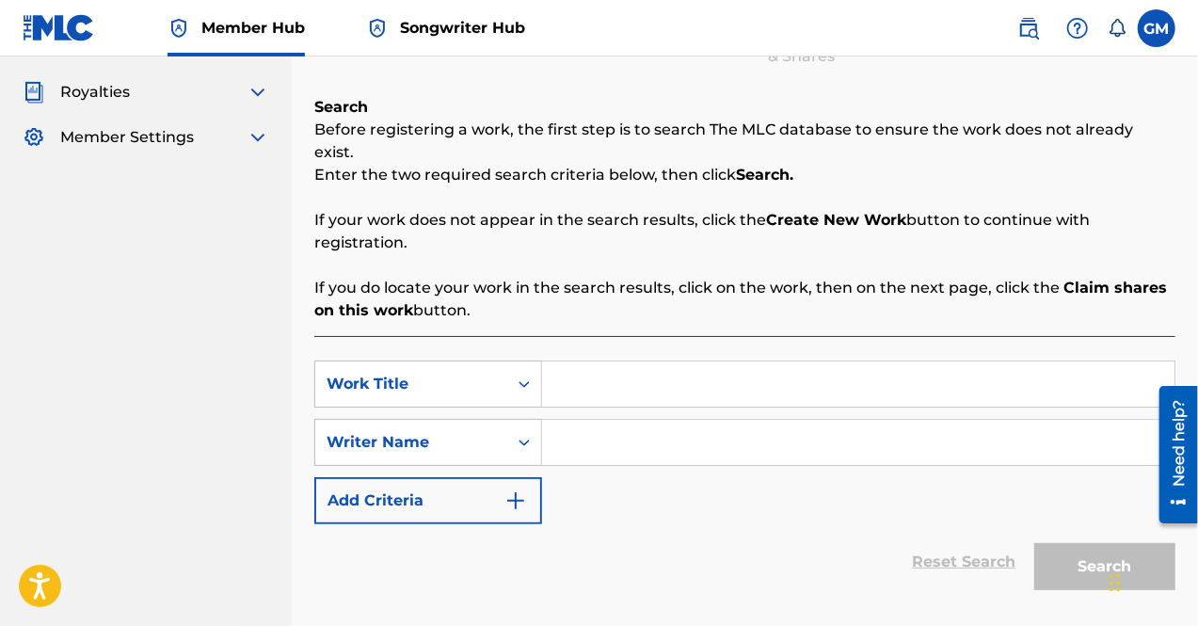
scroll to position [253, 0]
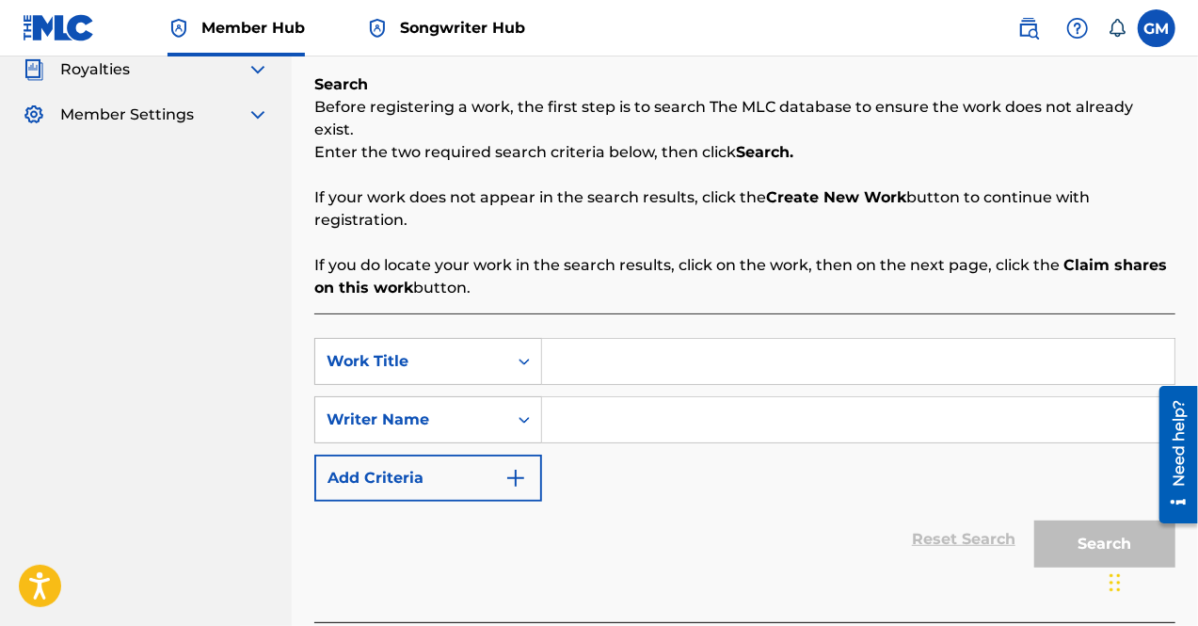
click at [628, 349] on input "Search Form" at bounding box center [858, 361] width 633 height 45
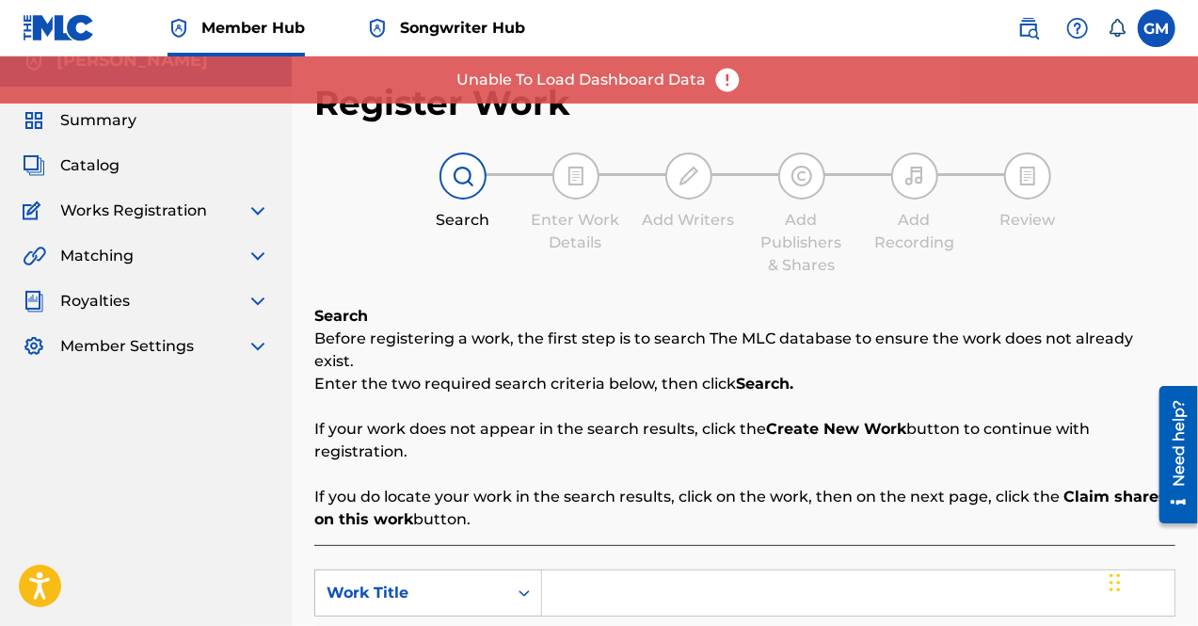
scroll to position [0, 0]
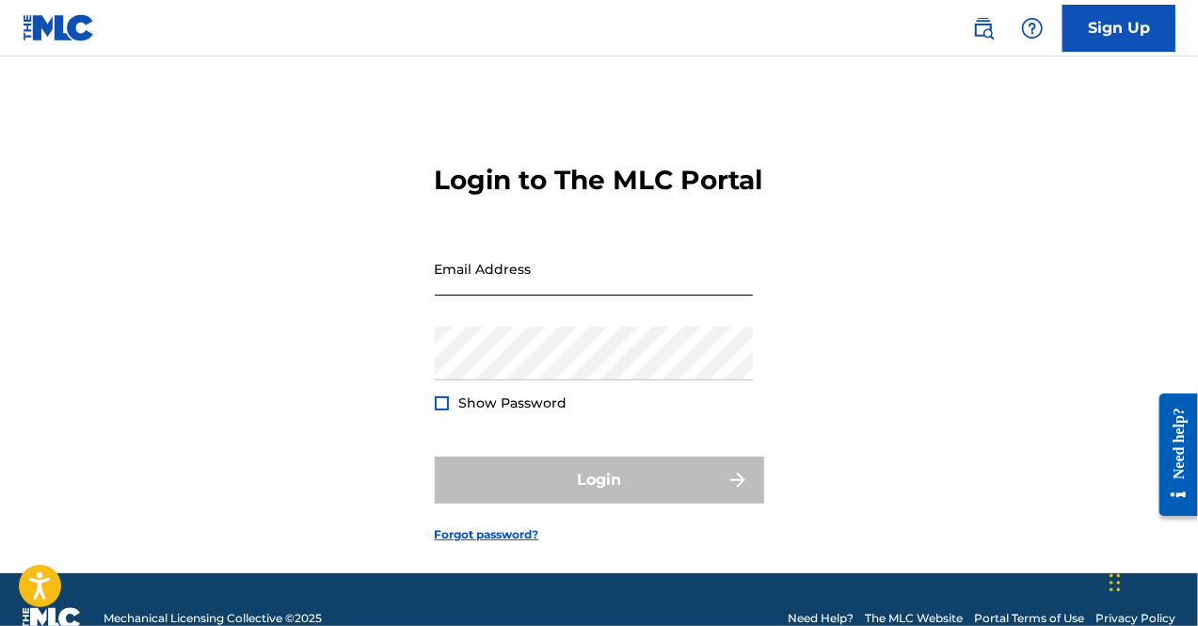
click at [506, 296] on input "Email Address" at bounding box center [594, 269] width 318 height 54
type input "[EMAIL_ADDRESS][DOMAIN_NAME]"
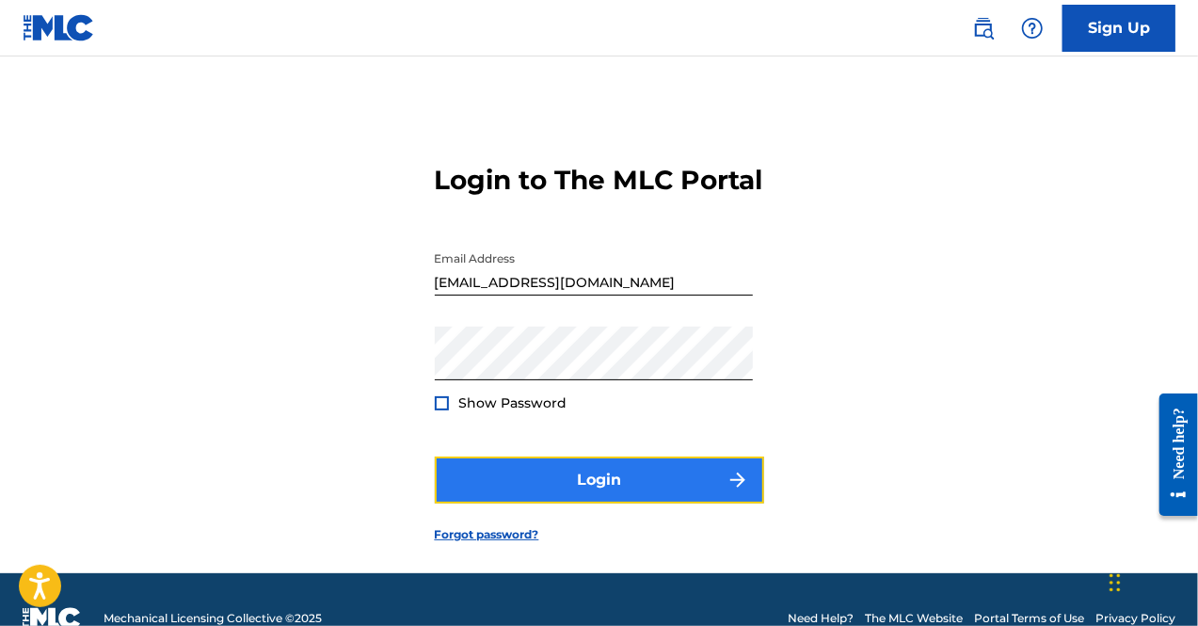
click at [569, 498] on button "Login" at bounding box center [599, 480] width 329 height 47
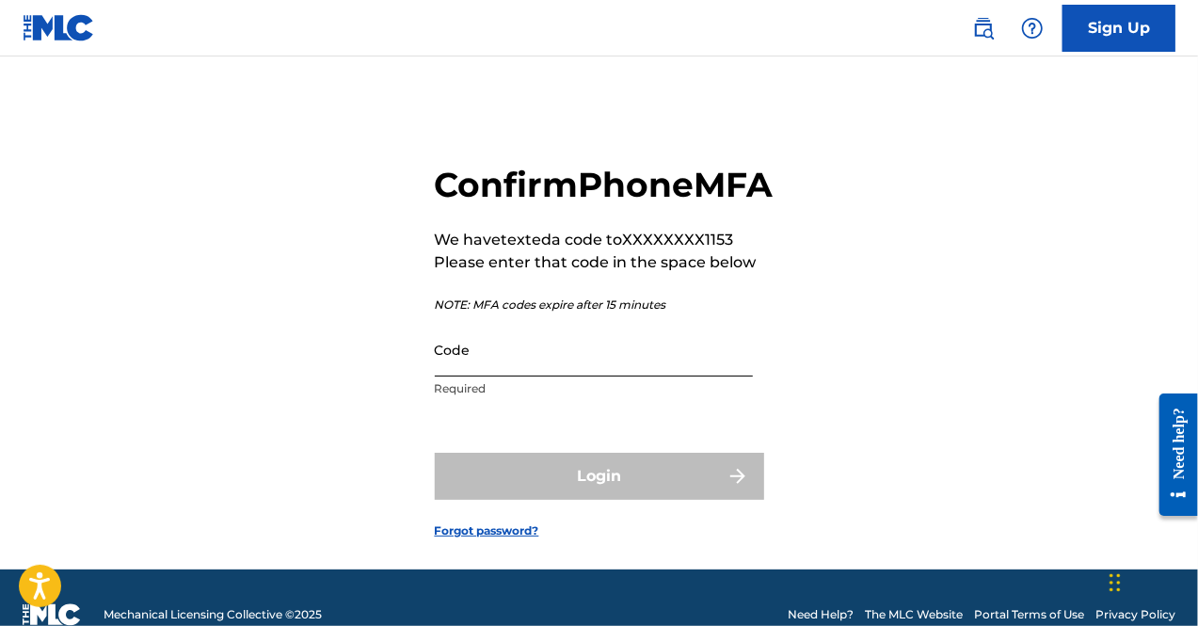
click at [508, 377] on input "Code" at bounding box center [594, 350] width 318 height 54
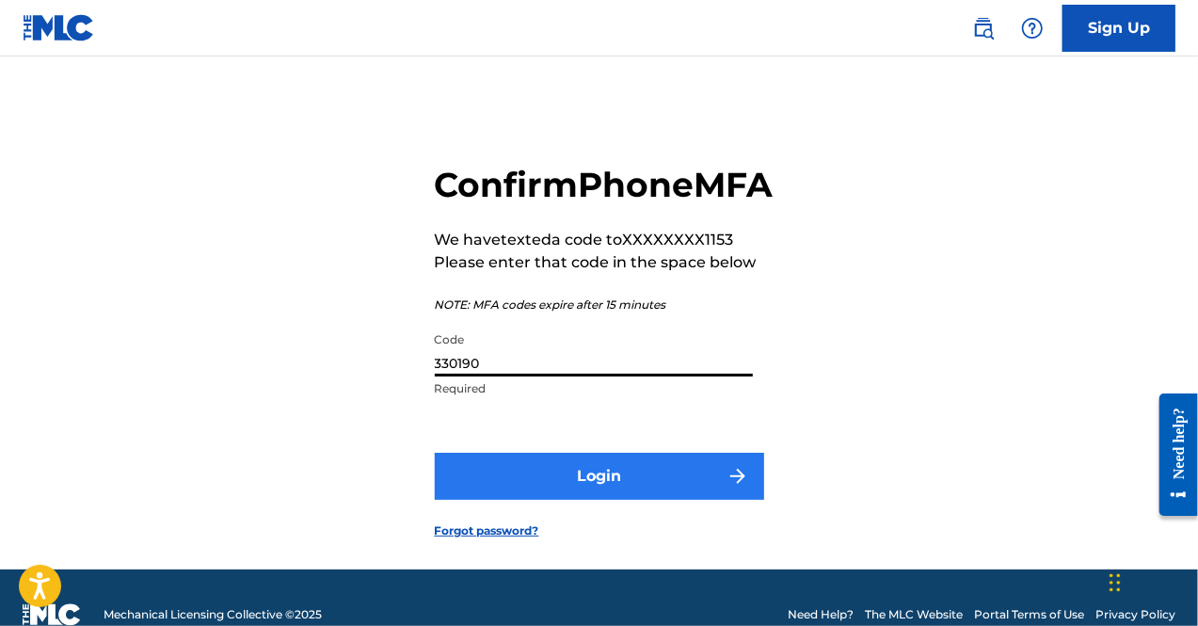
type input "330190"
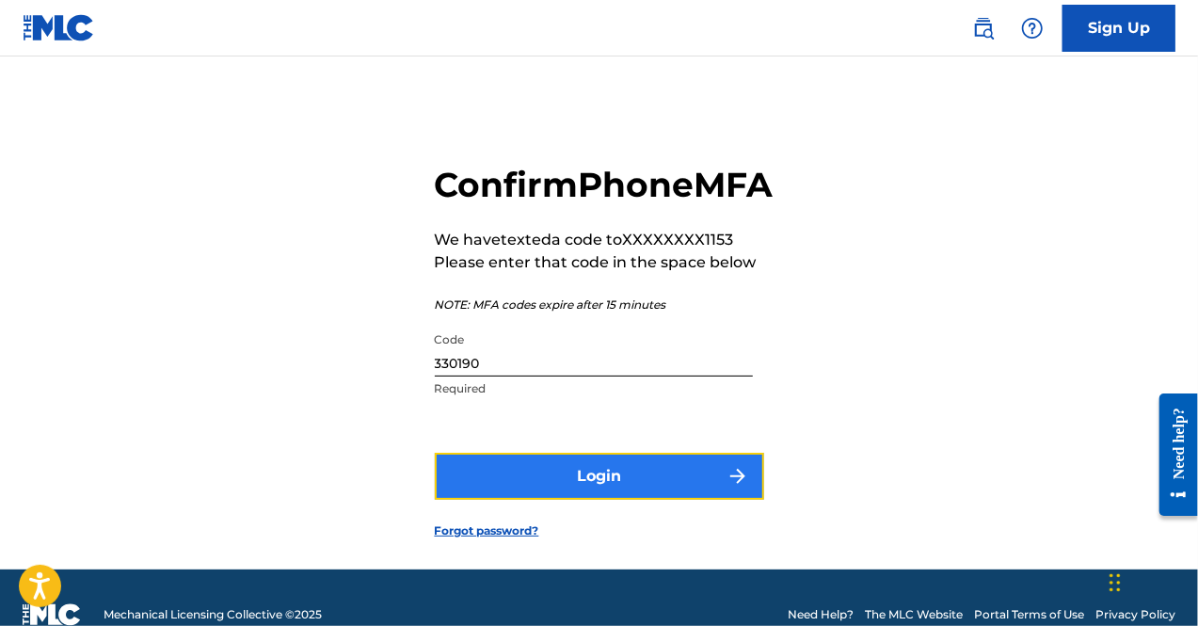
click at [581, 500] on button "Login" at bounding box center [599, 476] width 329 height 47
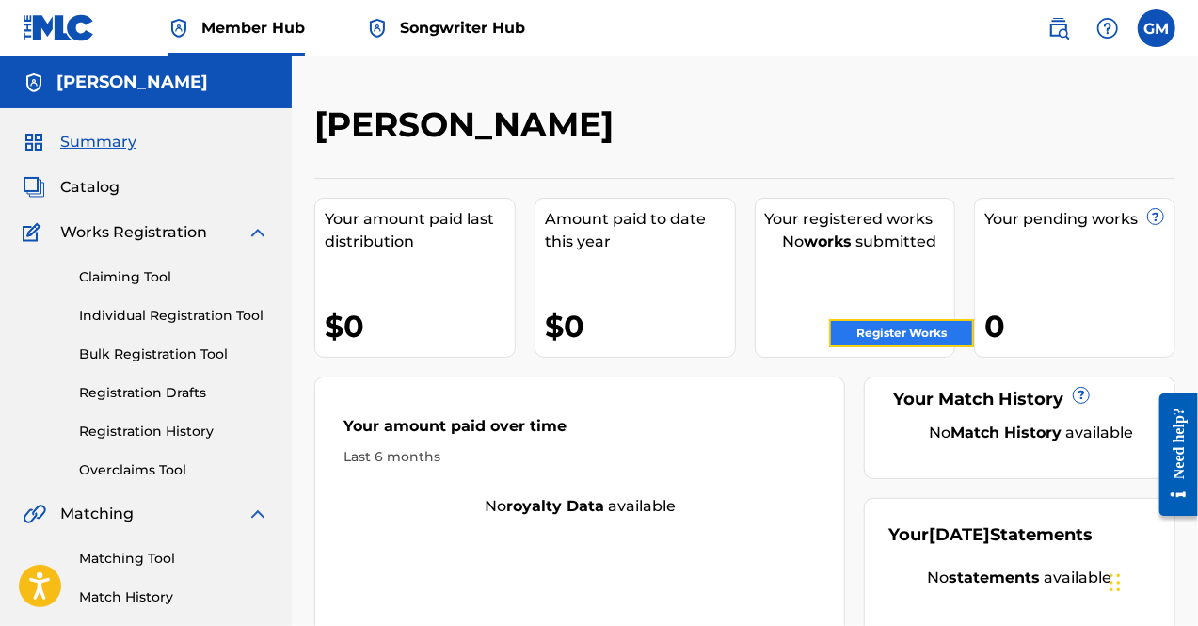
click at [842, 338] on link "Register Works" at bounding box center [901, 333] width 145 height 28
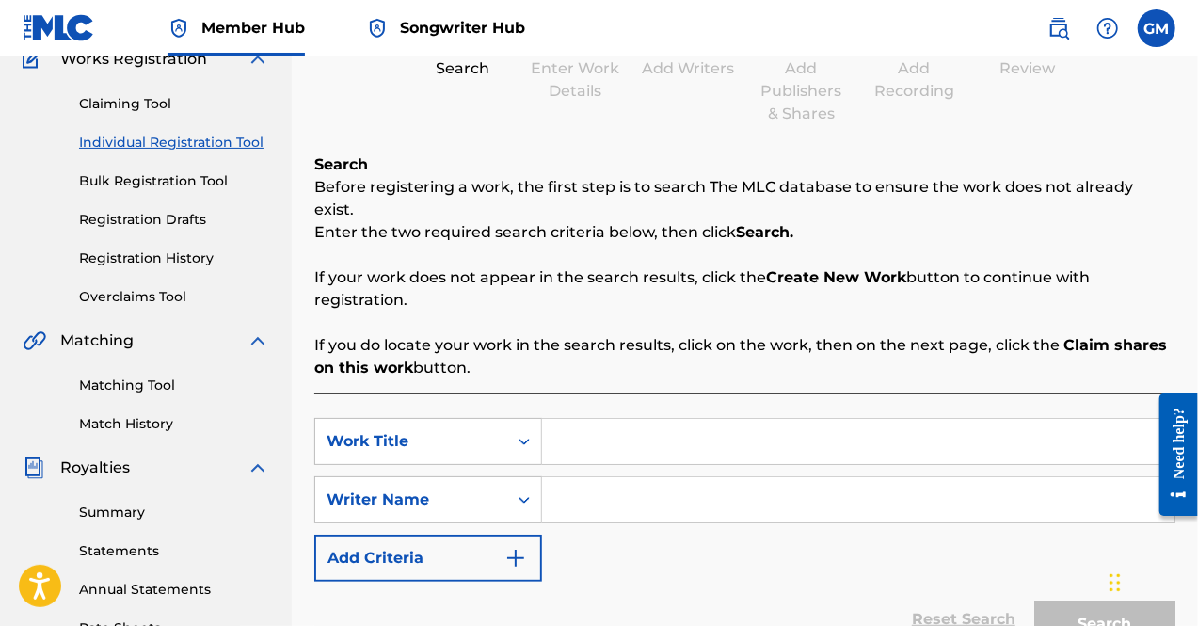
scroll to position [216, 0]
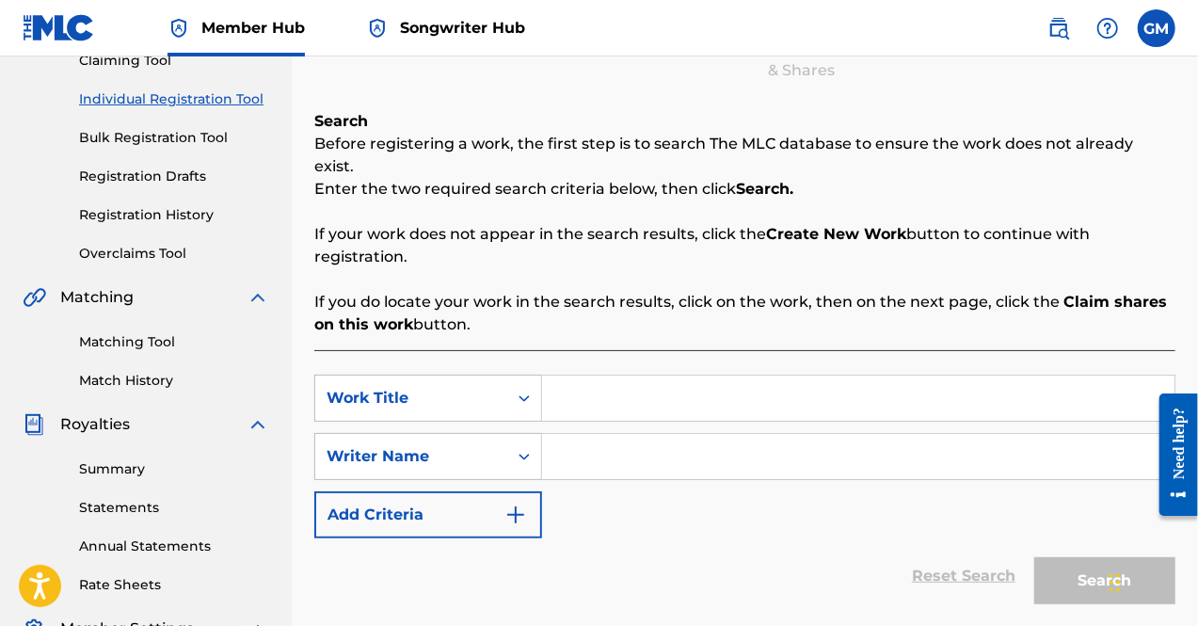
click at [692, 376] on input "Search Form" at bounding box center [858, 398] width 633 height 45
click at [587, 441] on input "Search Form" at bounding box center [858, 456] width 633 height 45
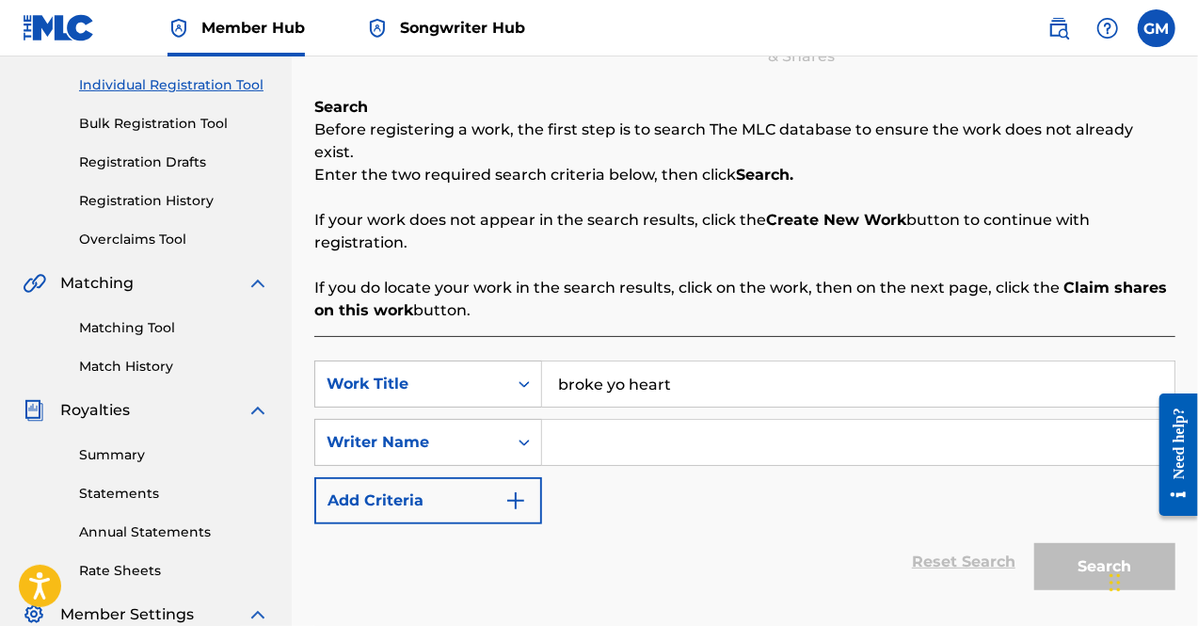
scroll to position [230, 0]
drag, startPoint x: 693, startPoint y: 370, endPoint x: 520, endPoint y: 368, distance: 173.2
click at [520, 368] on div "SearchWithCriteria6e6dc118-0d5e-4515-9e5e-bc9a4ee2cf35 Work Title broke yo heart" at bounding box center [744, 384] width 861 height 47
type input "Broke Yo Heart"
click at [677, 421] on input "Search Form" at bounding box center [858, 443] width 633 height 45
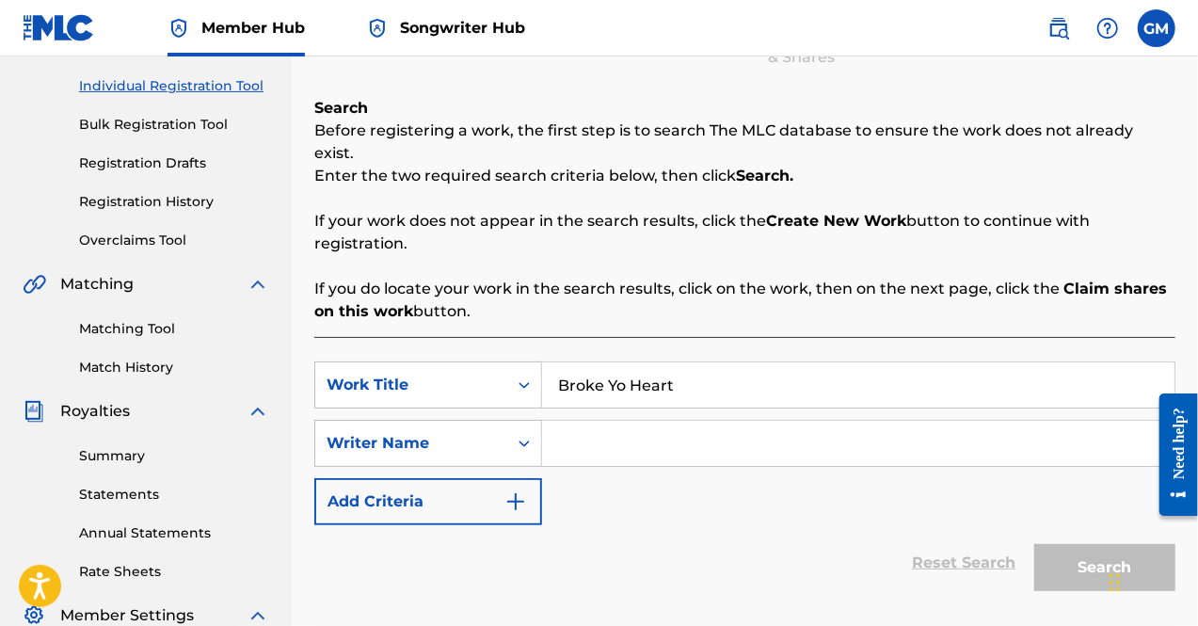
paste input "KEY TEKAI"
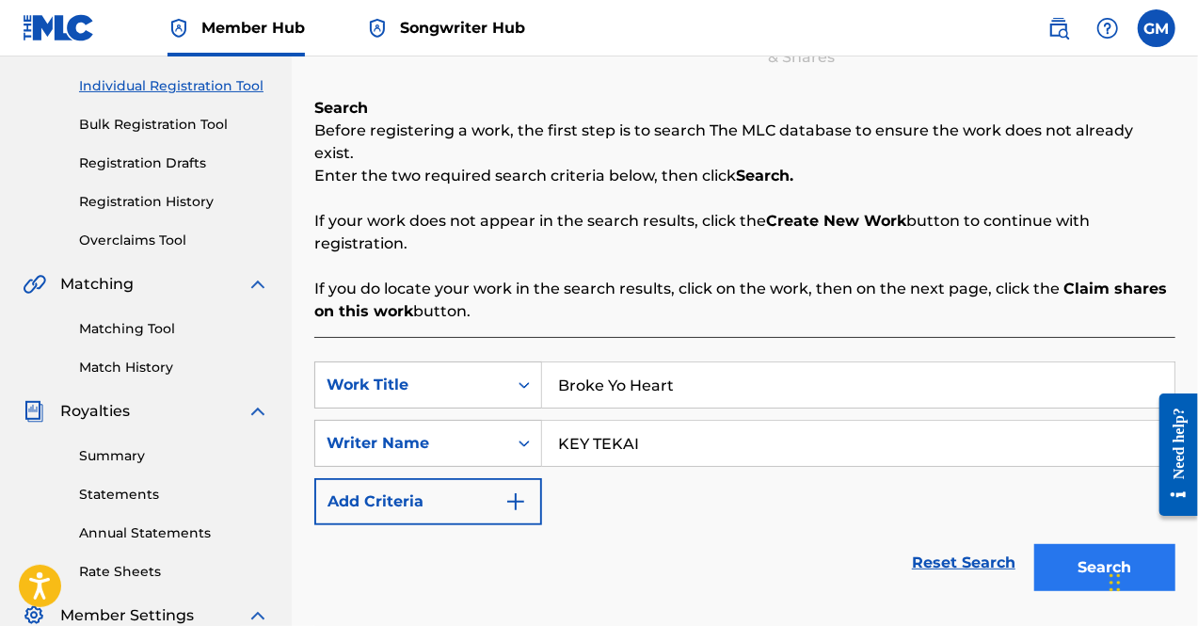
type input "KEY TEKAI"
click at [1087, 544] on button "Search" at bounding box center [1104, 567] width 141 height 47
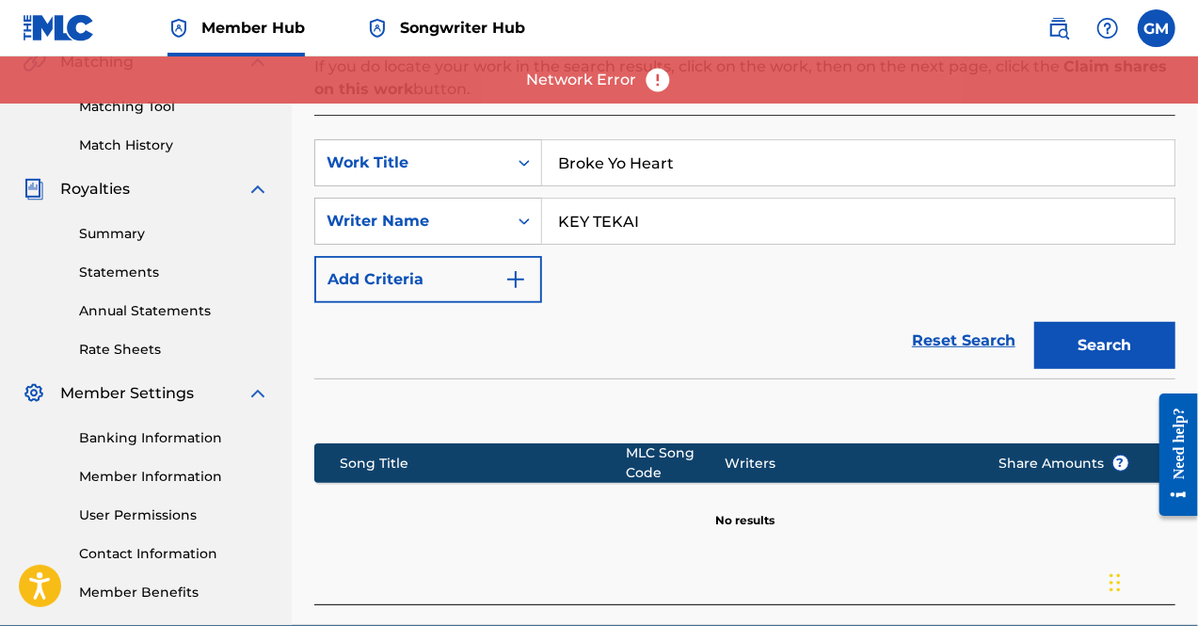
scroll to position [414, 0]
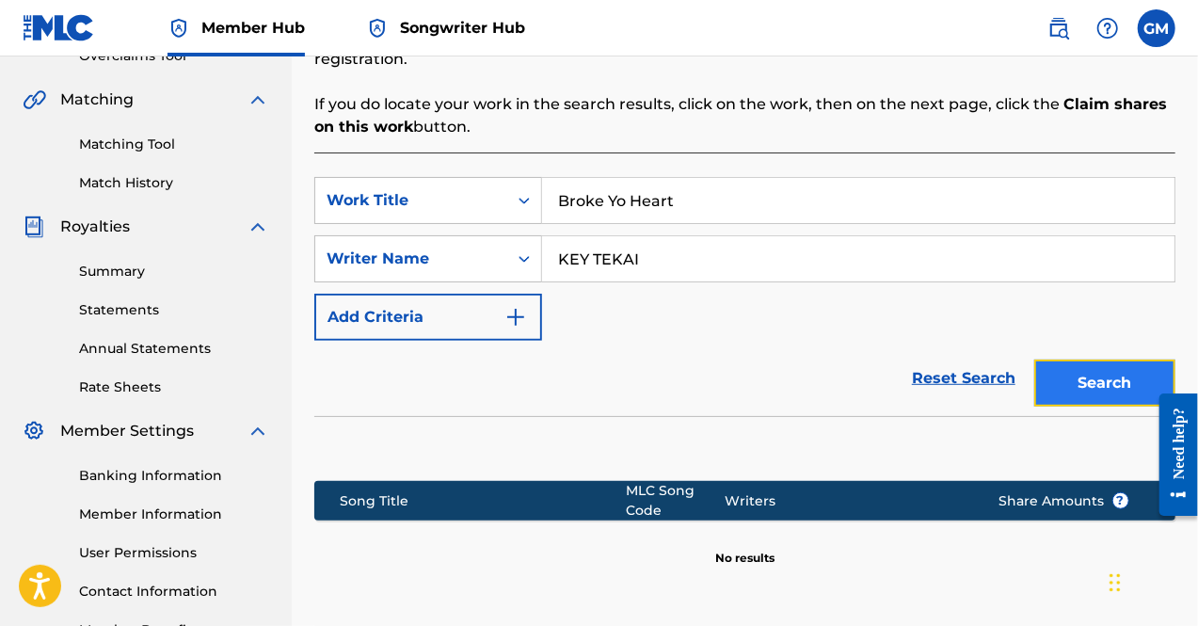
click at [1077, 364] on button "Search" at bounding box center [1104, 383] width 141 height 47
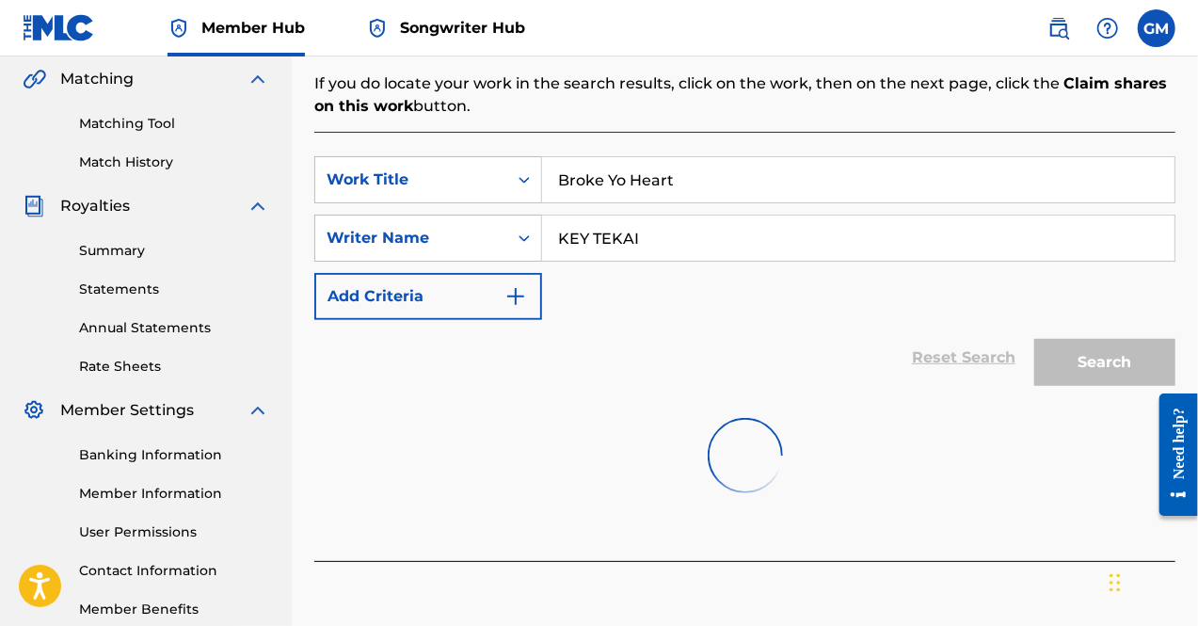
scroll to position [441, 0]
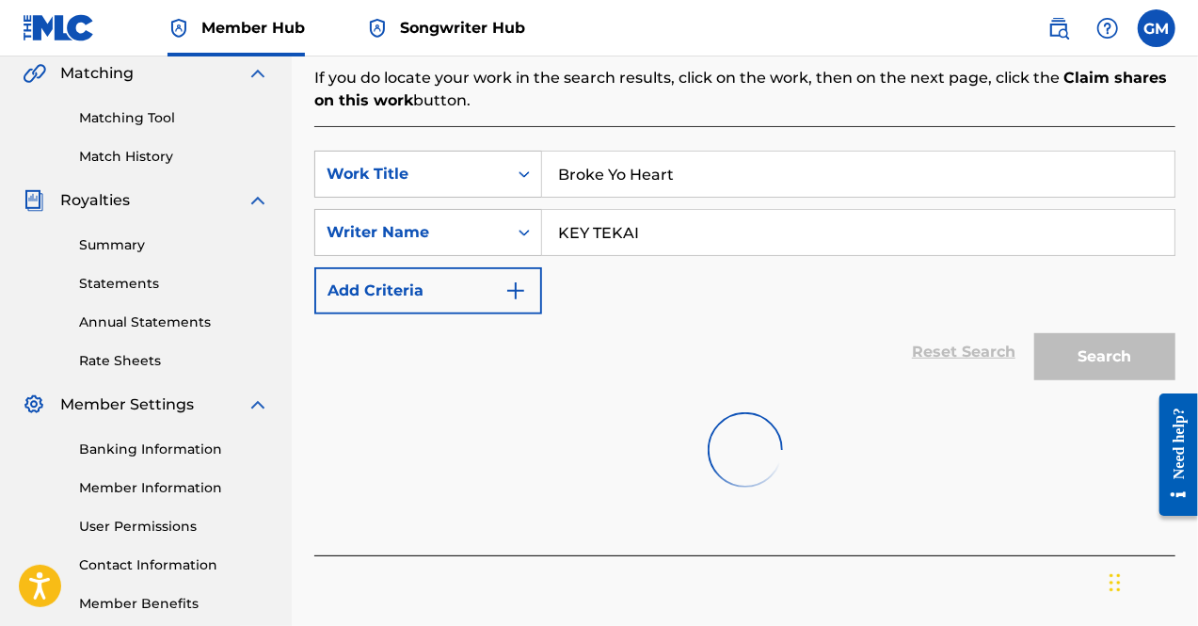
click at [1173, 457] on div "Need help?" at bounding box center [1177, 443] width 25 height 72
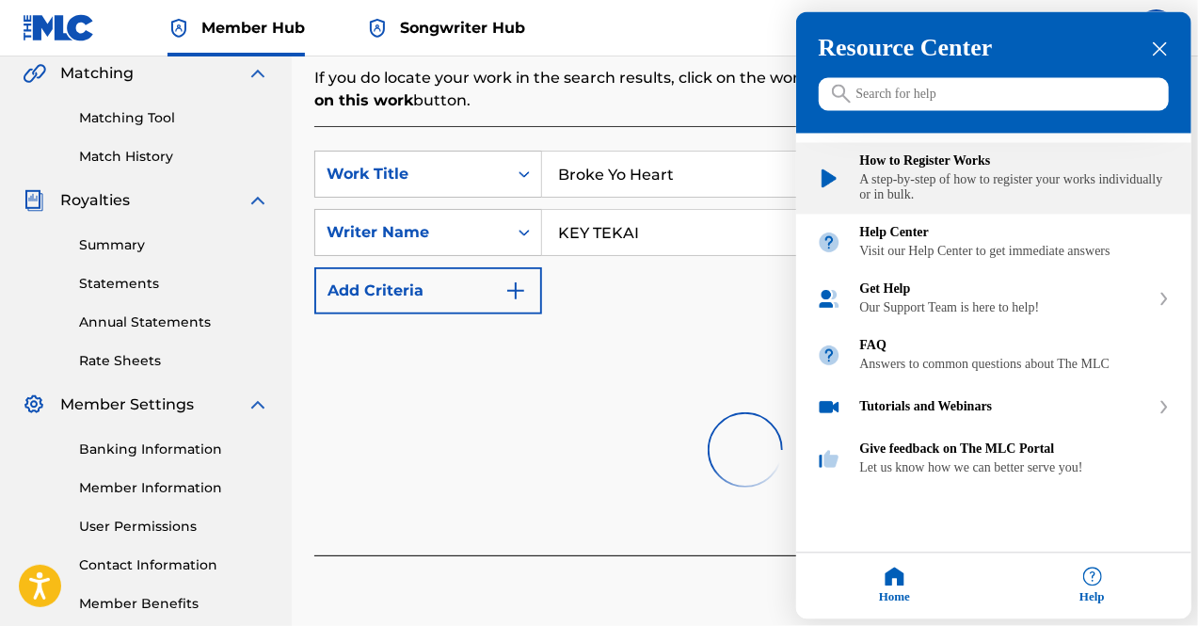
click at [947, 173] on div "How to Register Works A step-by-step of how to register your works individually…" at bounding box center [1015, 178] width 311 height 49
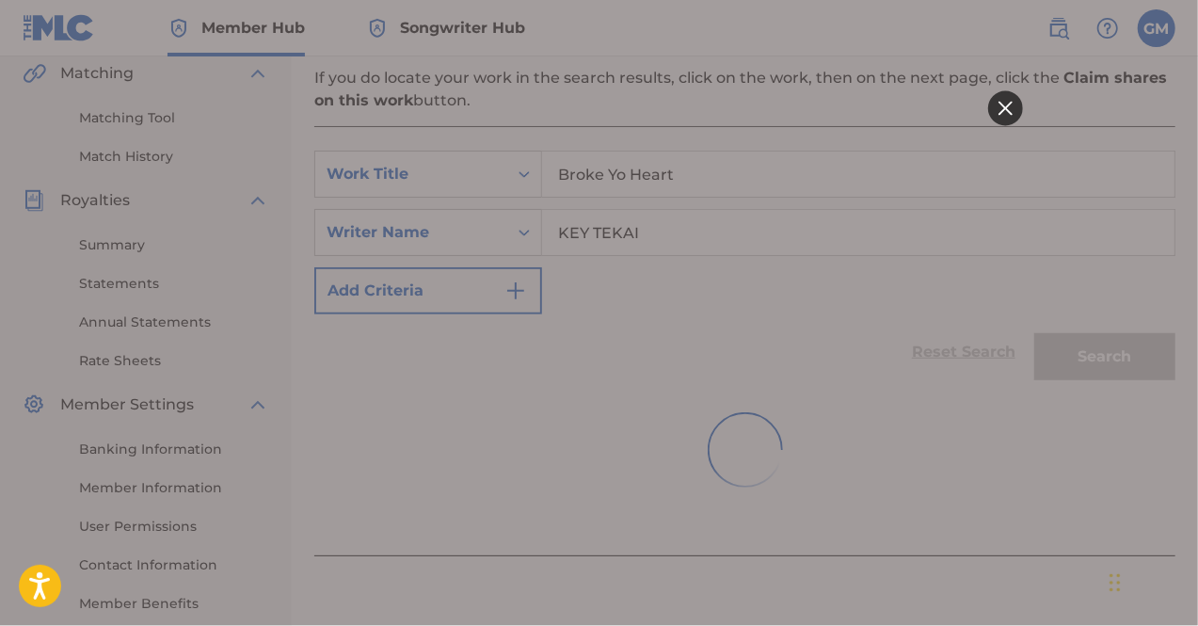
scroll to position [0, 0]
click at [1002, 108] on icon at bounding box center [1005, 108] width 14 height 14
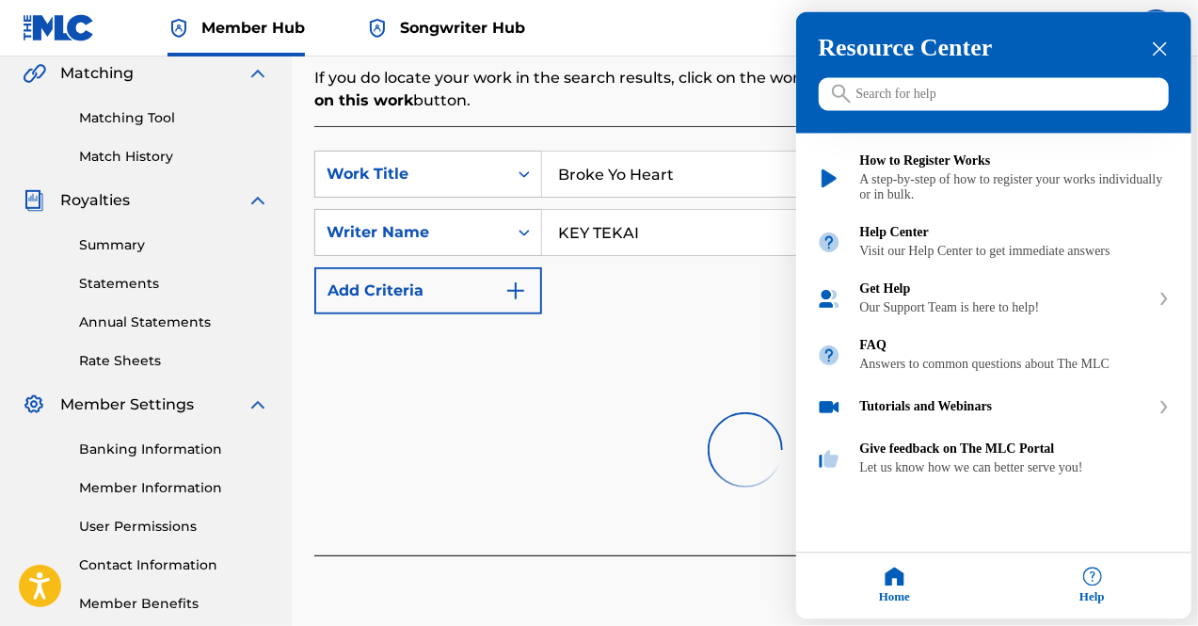
click at [1163, 42] on icon "close resource center" at bounding box center [1160, 49] width 14 height 14
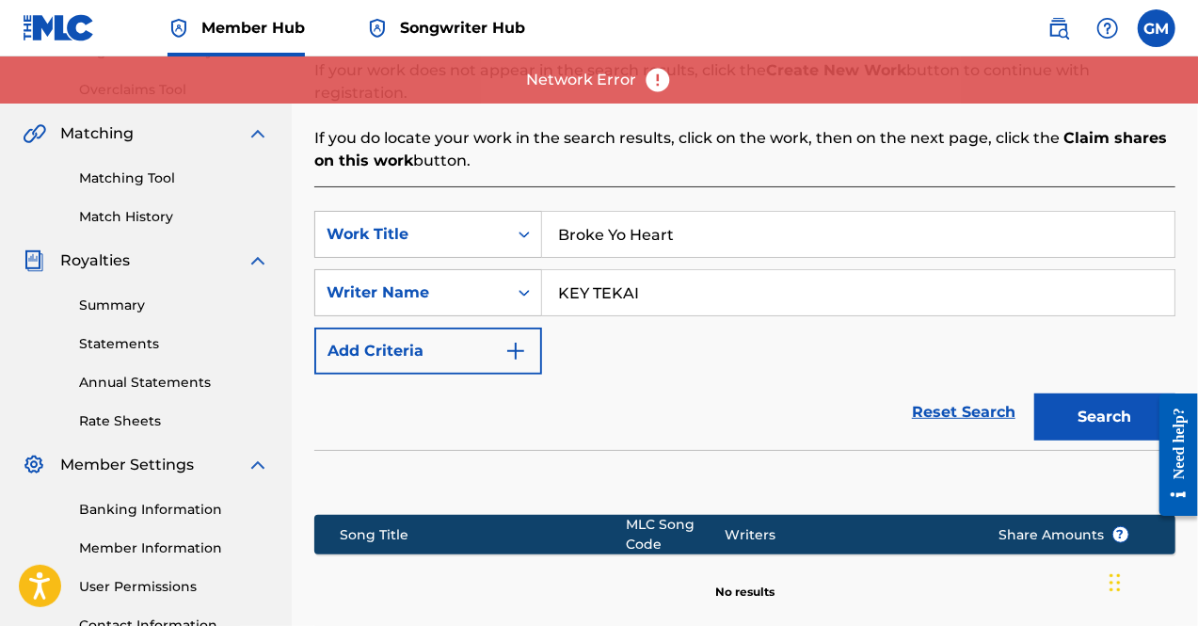
scroll to position [378, 0]
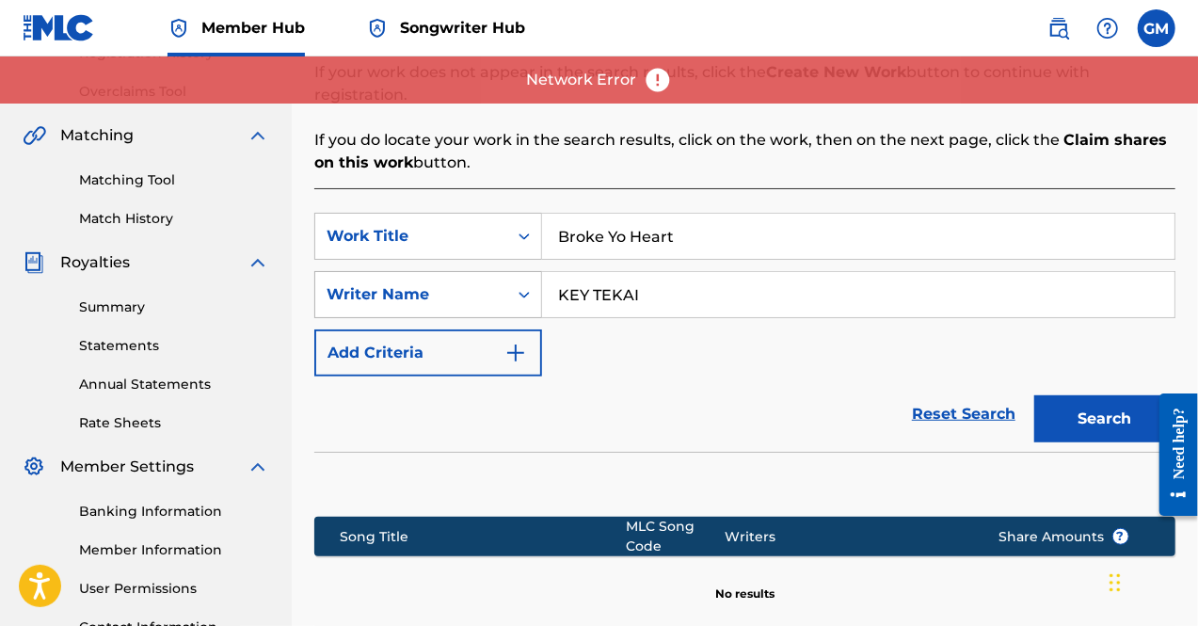
drag, startPoint x: 687, startPoint y: 276, endPoint x: 529, endPoint y: 269, distance: 158.3
click at [529, 271] on div "SearchWithCriteria2ff9c091-b703-49e4-a9b2-e11a827a134e Writer Name KEY TEKAI" at bounding box center [744, 294] width 861 height 47
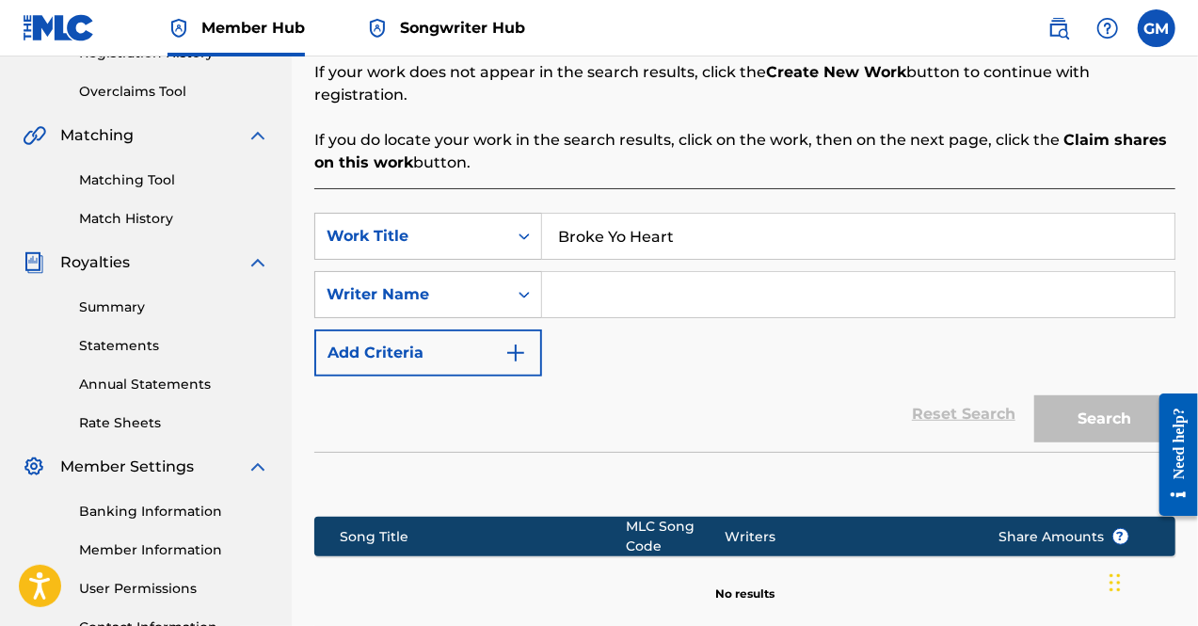
click at [609, 274] on input "Search Form" at bounding box center [858, 294] width 633 height 45
paste input "BROWN DAVION PIERRE"
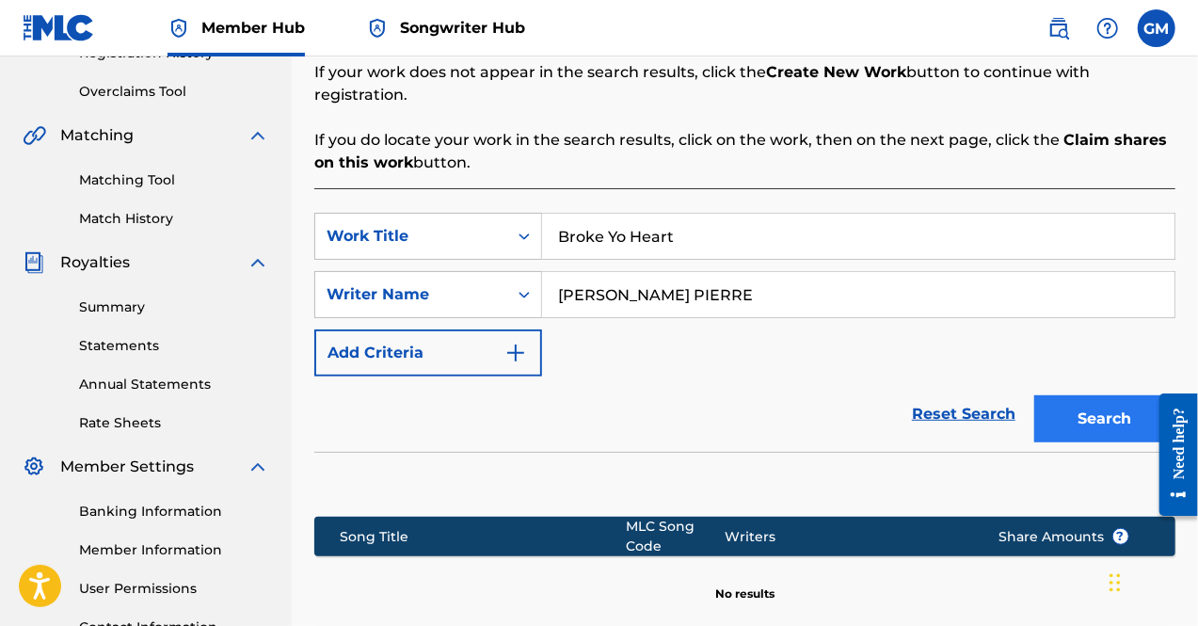
type input "BROWN DAVION PIERRE"
click at [1105, 418] on button "Search" at bounding box center [1104, 418] width 141 height 47
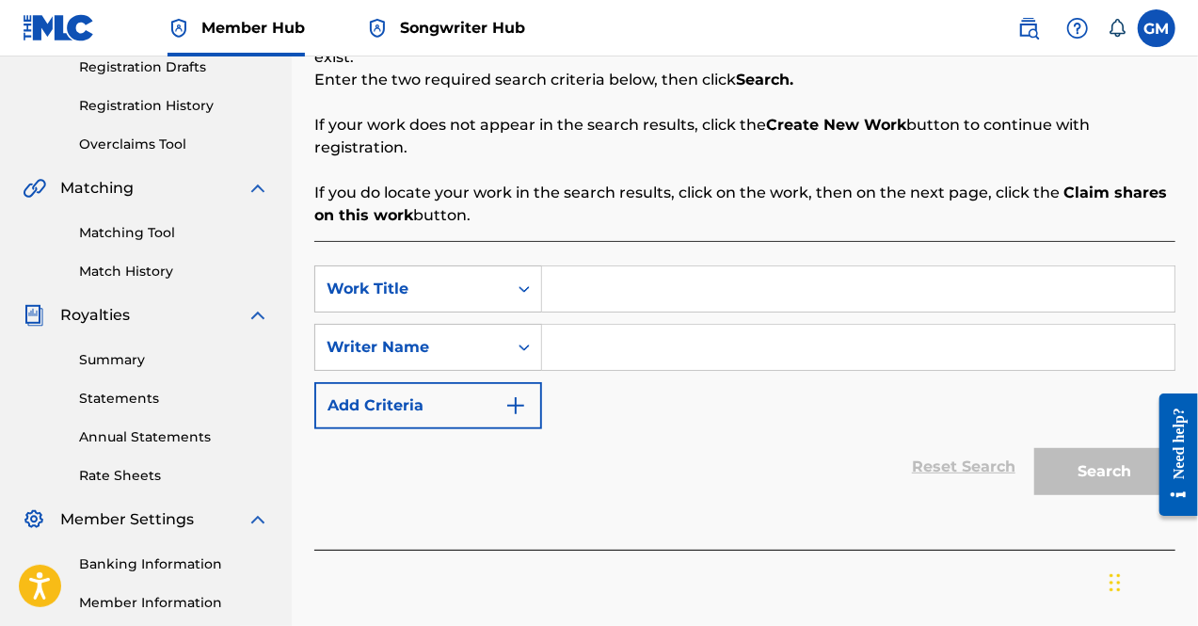
scroll to position [330, 0]
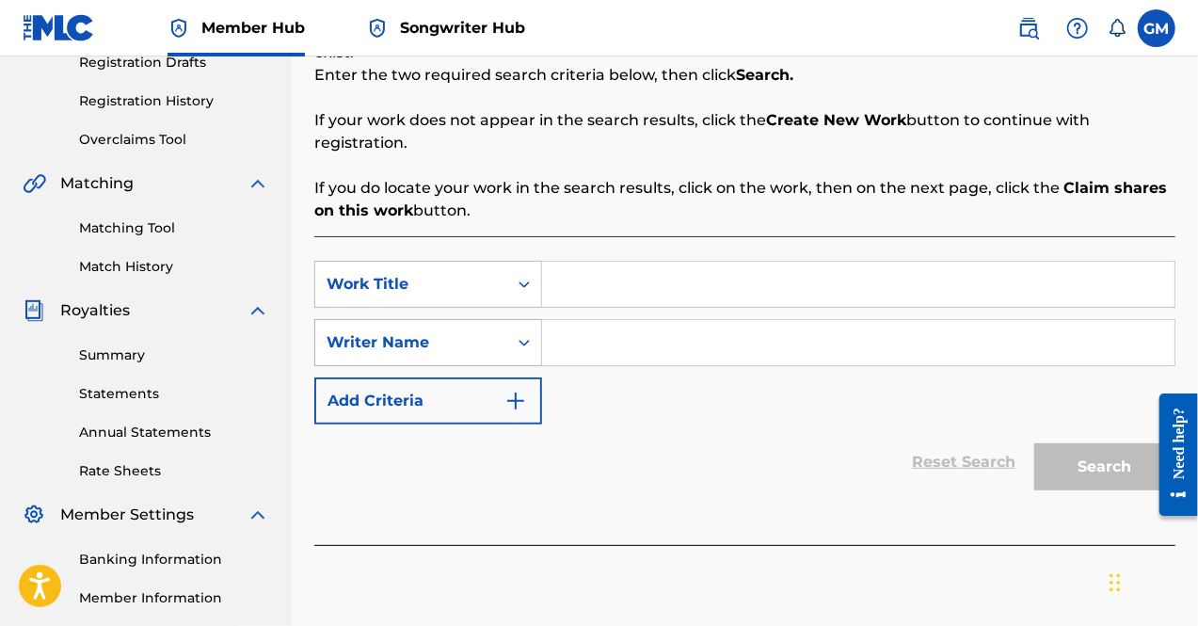
click at [508, 326] on div "Search Form" at bounding box center [524, 343] width 34 height 34
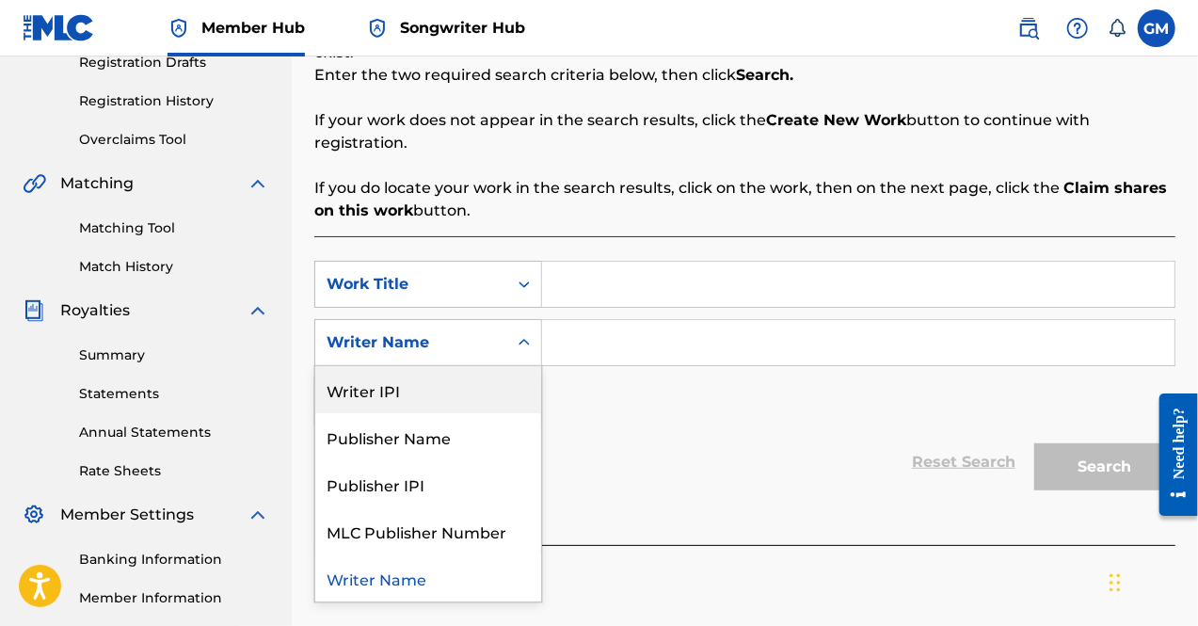
click at [668, 441] on div "Reset Search Search" at bounding box center [744, 462] width 861 height 75
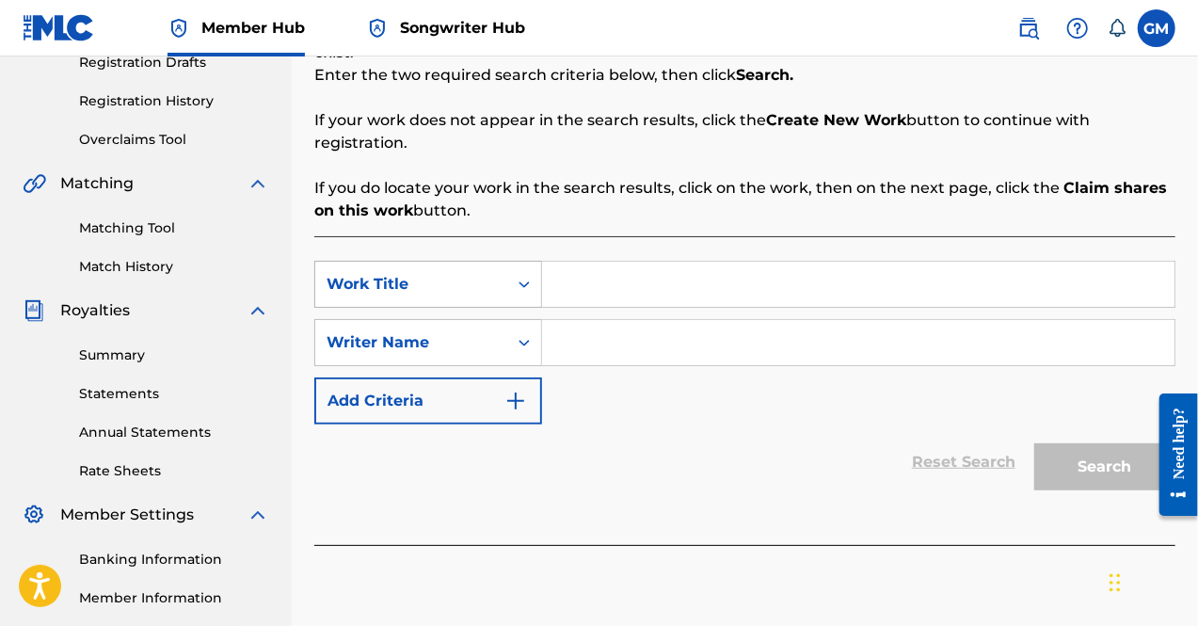
click at [497, 266] on div "Work Title" at bounding box center [411, 284] width 192 height 36
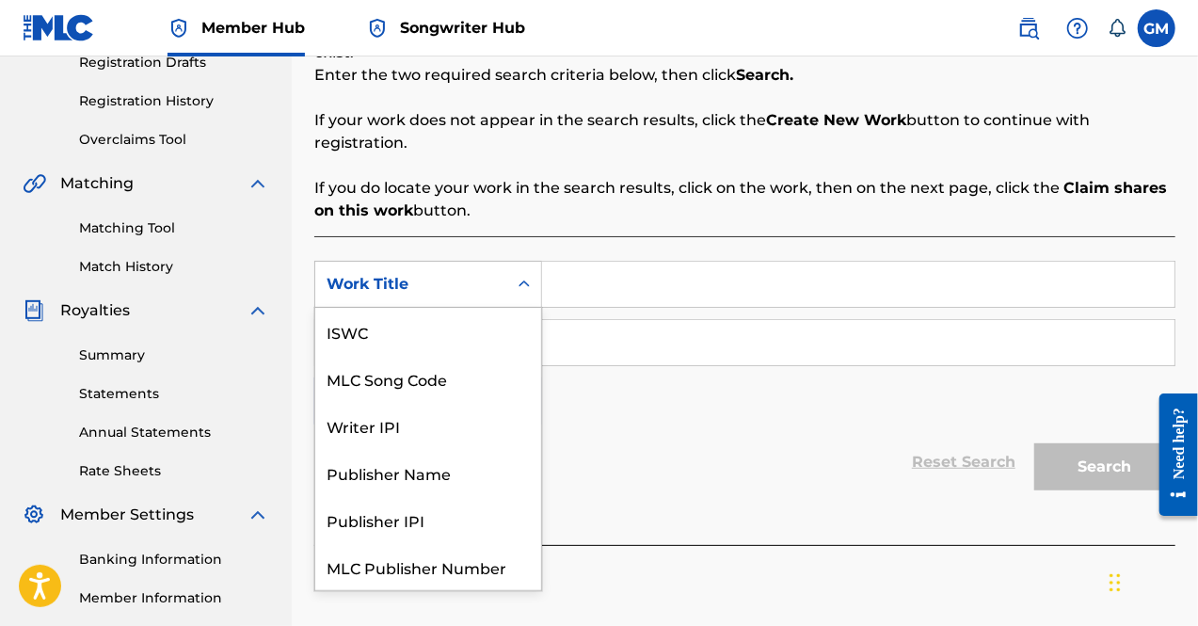
scroll to position [47, 0]
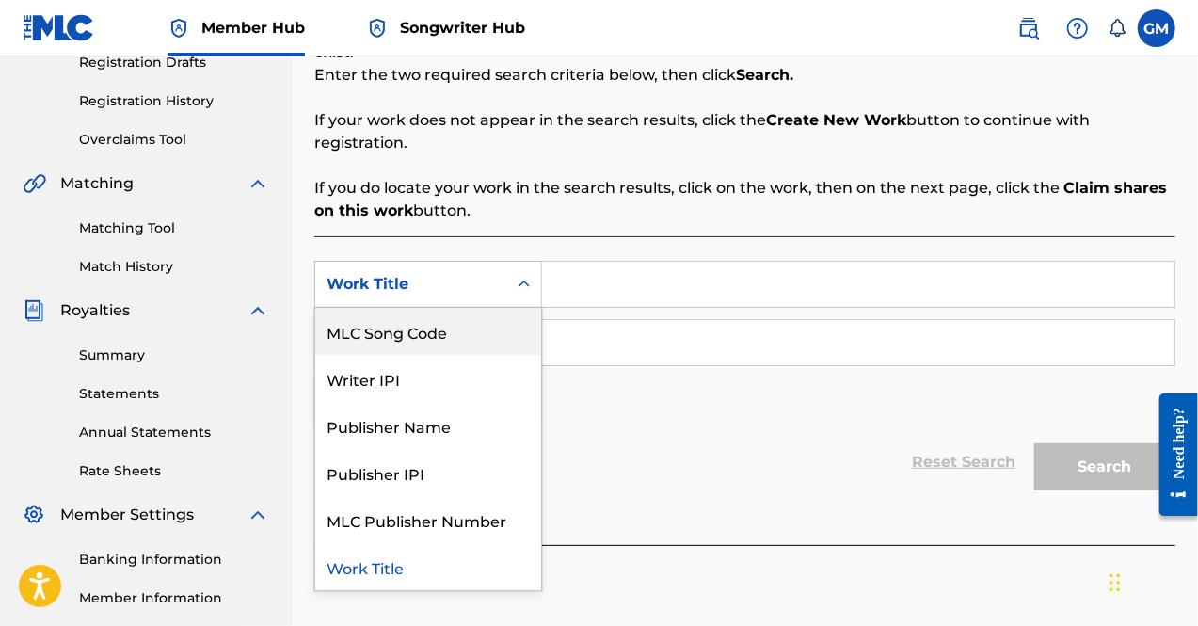
click at [462, 273] on div "Work Title" at bounding box center [411, 284] width 169 height 23
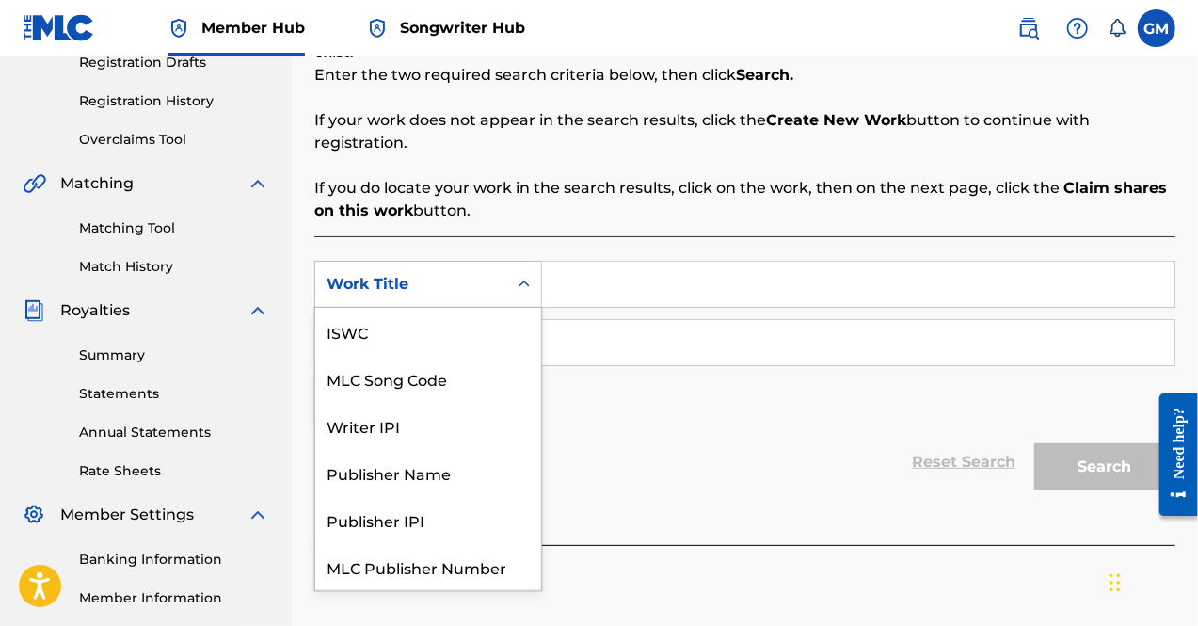
click at [464, 277] on div "Work Title" at bounding box center [411, 284] width 192 height 36
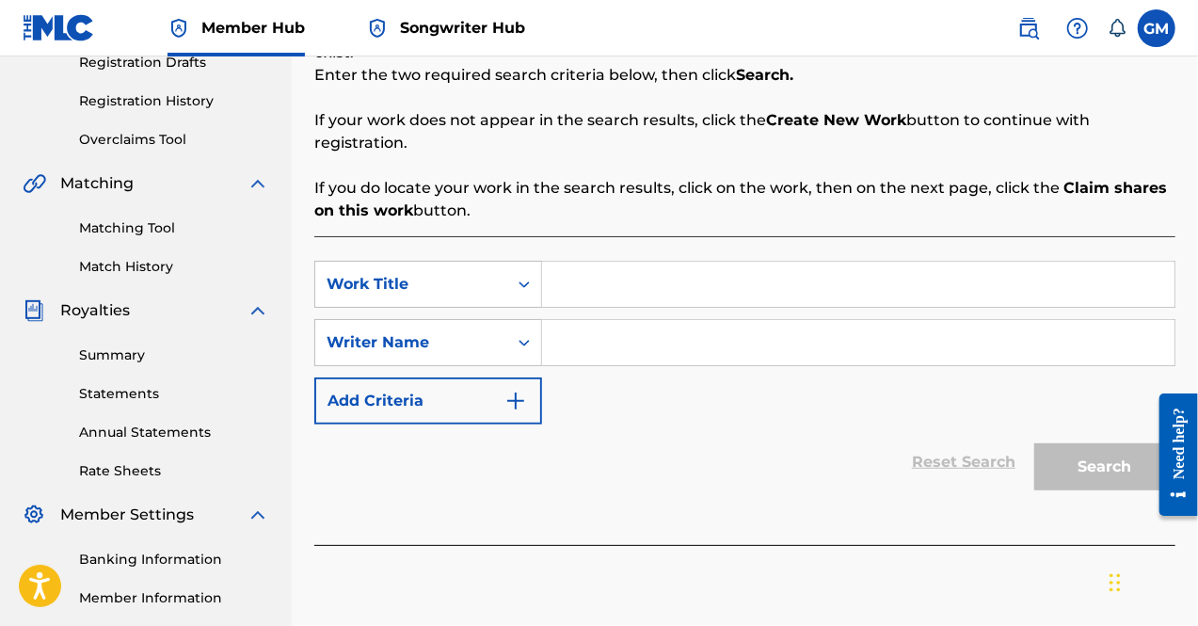
click at [407, 273] on div "Work Title" at bounding box center [411, 284] width 169 height 23
click at [410, 273] on div "Work Title" at bounding box center [411, 284] width 169 height 23
click at [604, 272] on input "Search Form" at bounding box center [858, 284] width 633 height 45
type input "Broke Yo Heart"
click at [631, 320] on input "Search Form" at bounding box center [858, 342] width 633 height 45
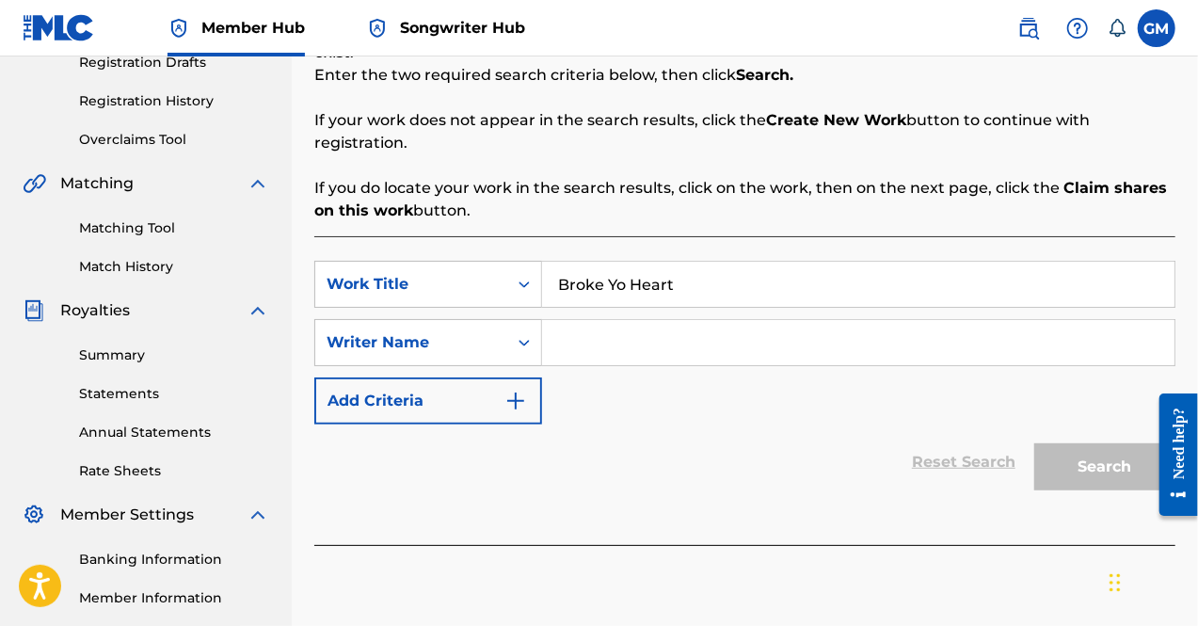
paste input "BROWN DAVION PIERRE"
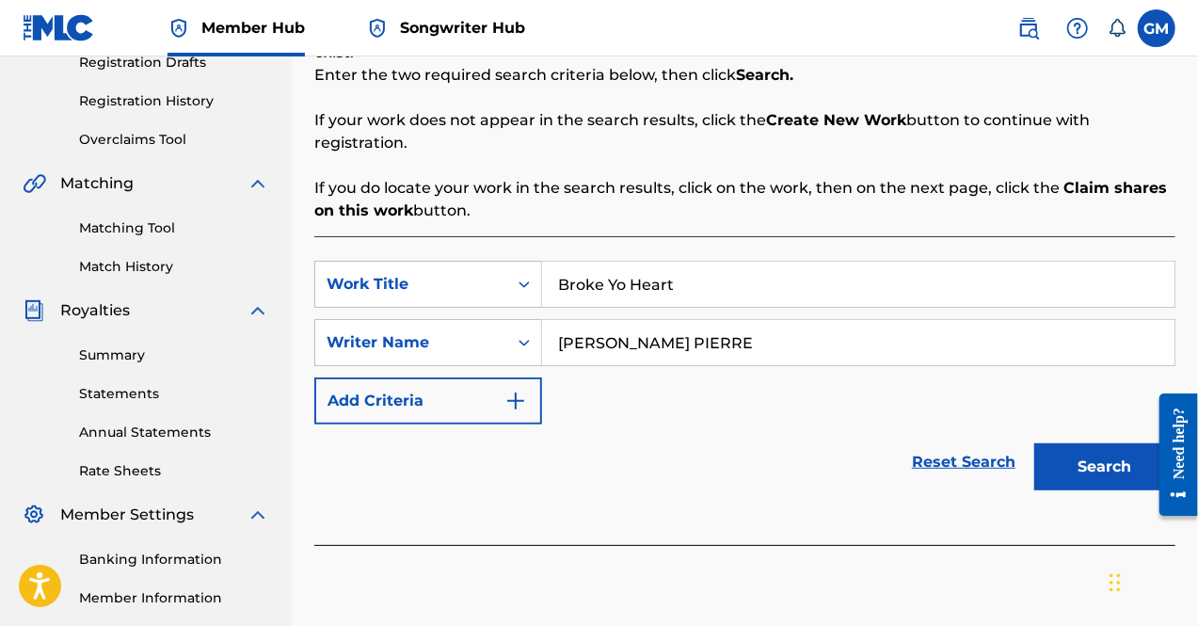
type input "BROWN DAVION PIERRE"
click at [1034, 443] on button "Search" at bounding box center [1104, 466] width 141 height 47
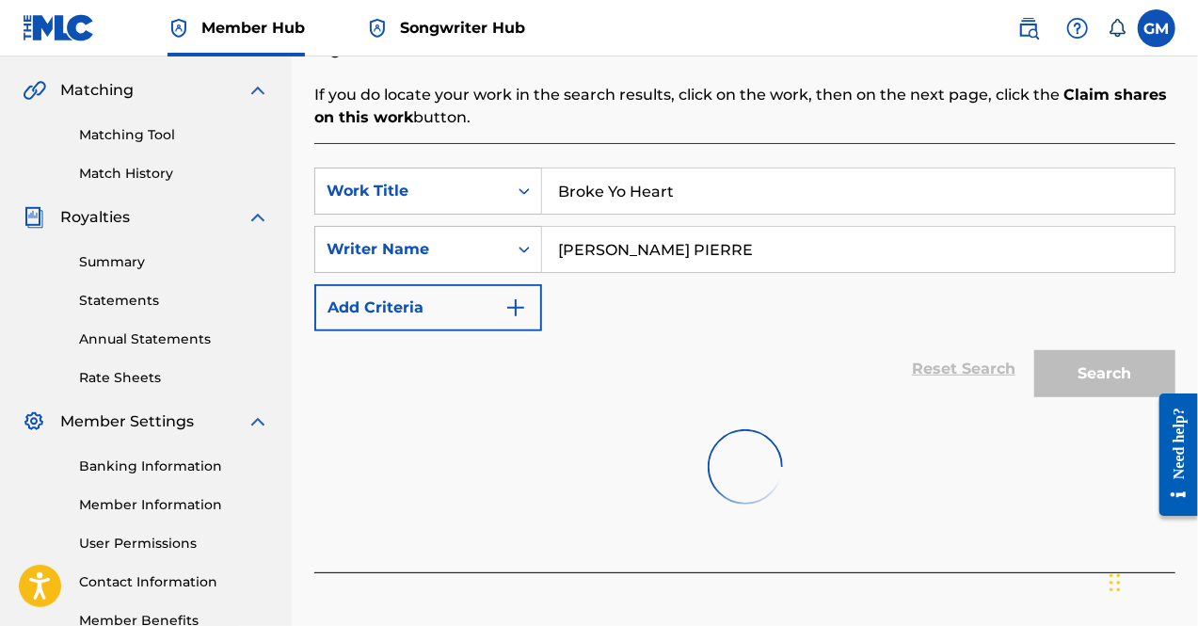
scroll to position [423, 0]
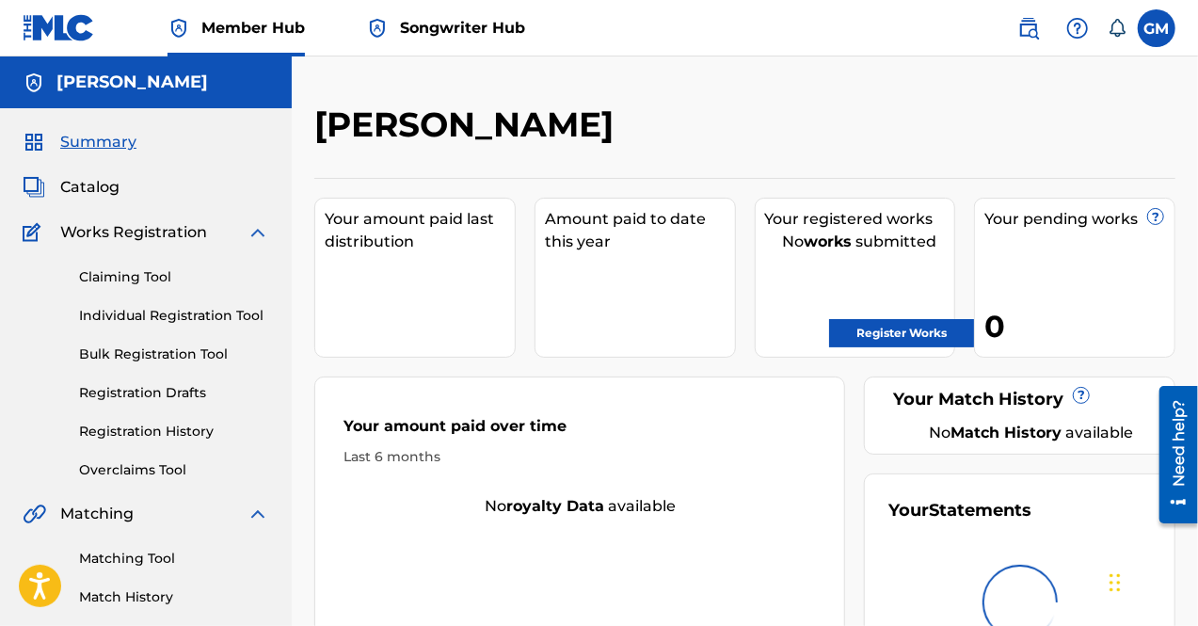
click at [457, 34] on span "Songwriter Hub" at bounding box center [462, 28] width 125 height 22
